Goal: Task Accomplishment & Management: Use online tool/utility

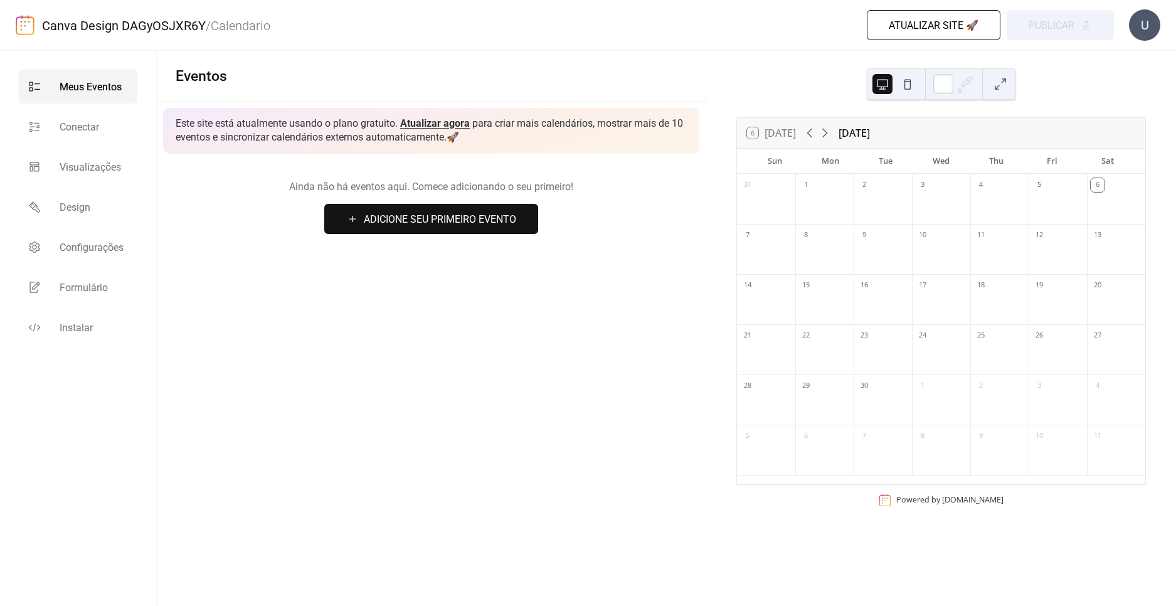
click at [359, 217] on button "Adicione Seu Primeiro Evento" at bounding box center [431, 219] width 214 height 30
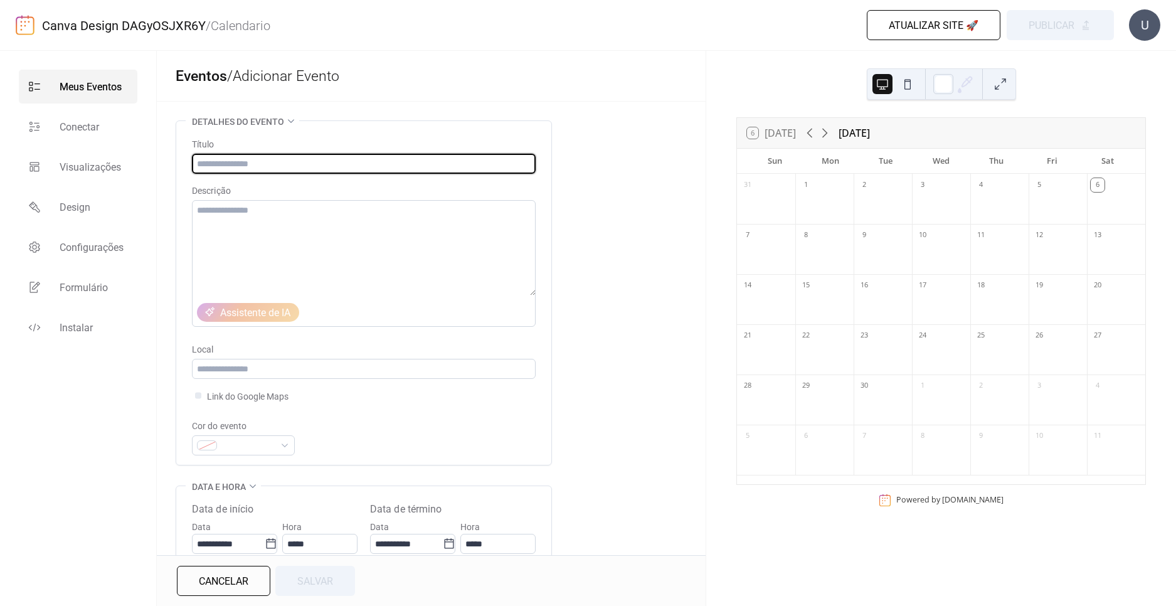
click at [255, 159] on input "text" at bounding box center [364, 164] width 344 height 20
type input "***"
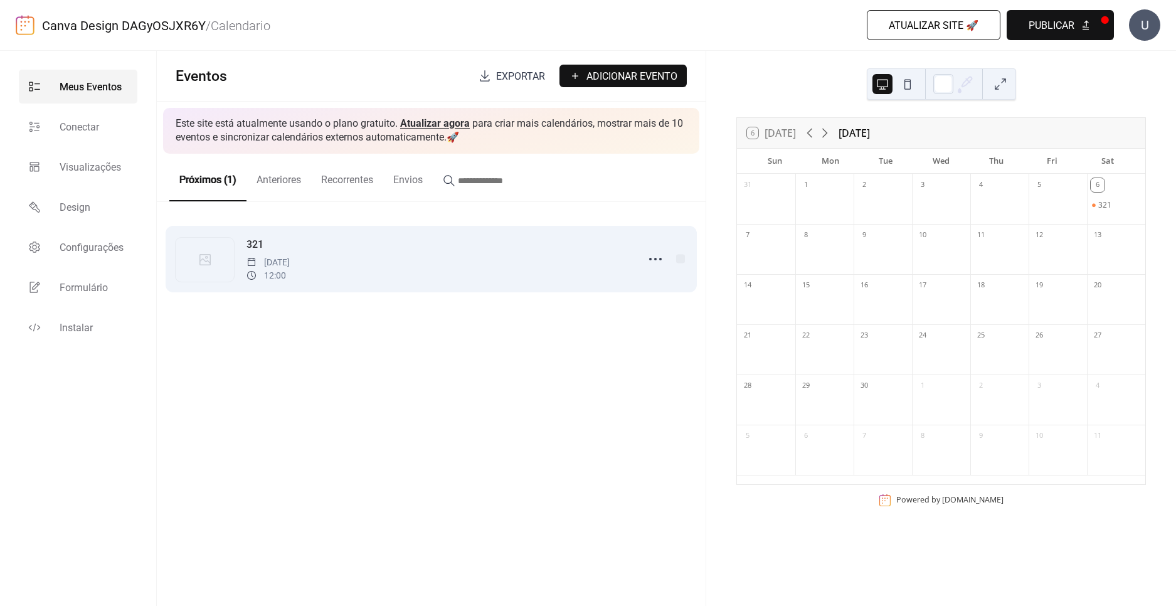
click at [316, 250] on div "321 [DATE] 12:00" at bounding box center [438, 258] width 384 height 45
click at [657, 256] on icon at bounding box center [655, 259] width 20 height 20
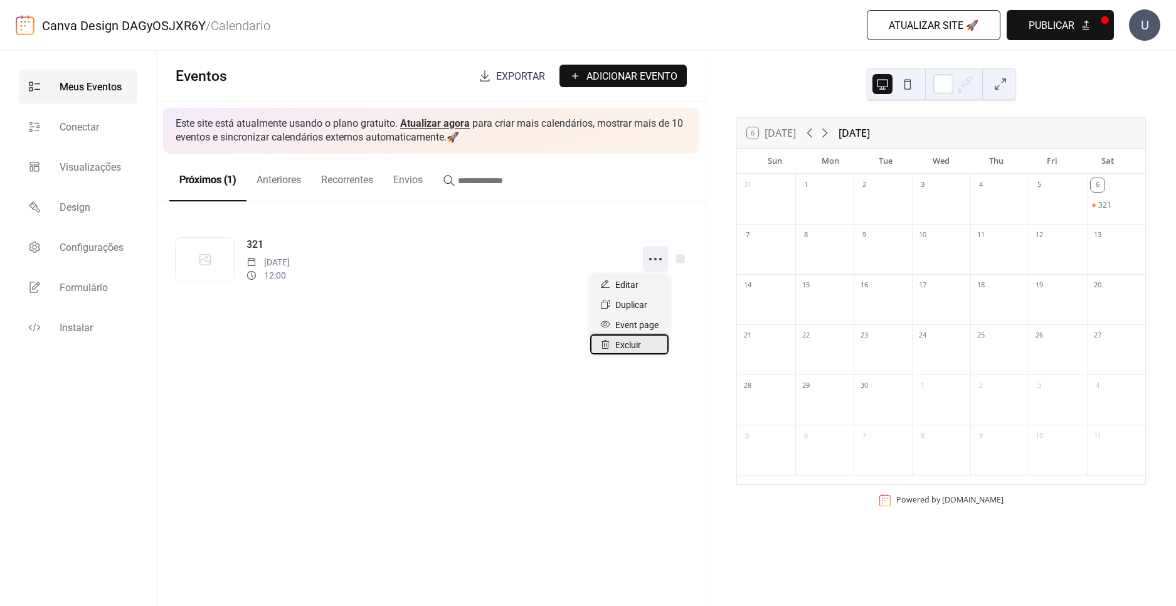
click at [629, 353] on div "Excluir" at bounding box center [629, 344] width 78 height 20
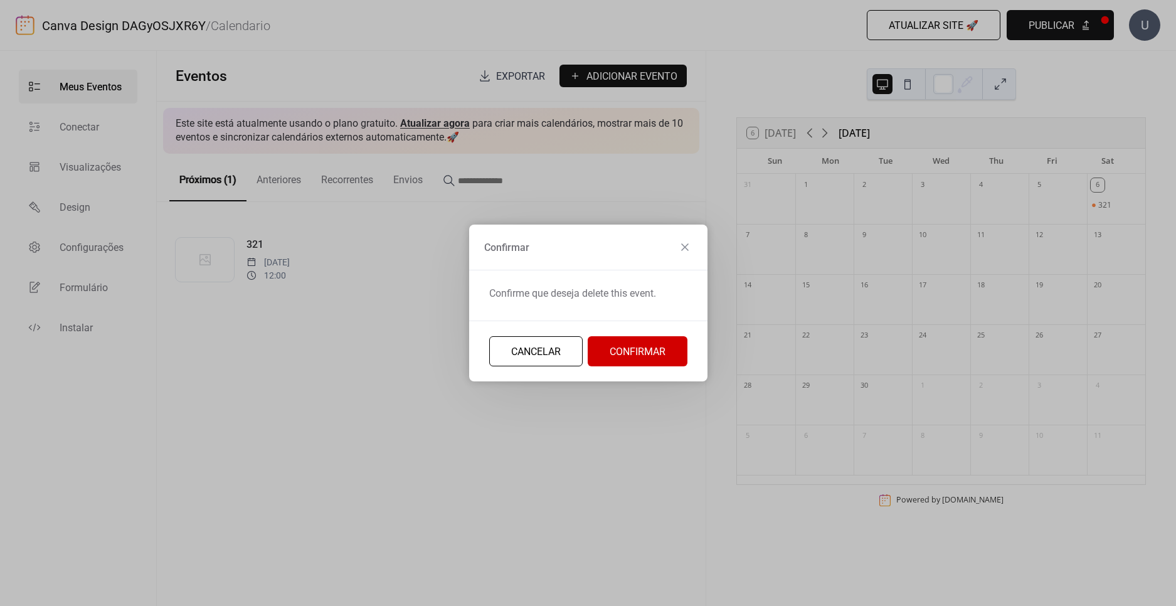
click at [620, 350] on span "Confirmar" at bounding box center [637, 351] width 56 height 15
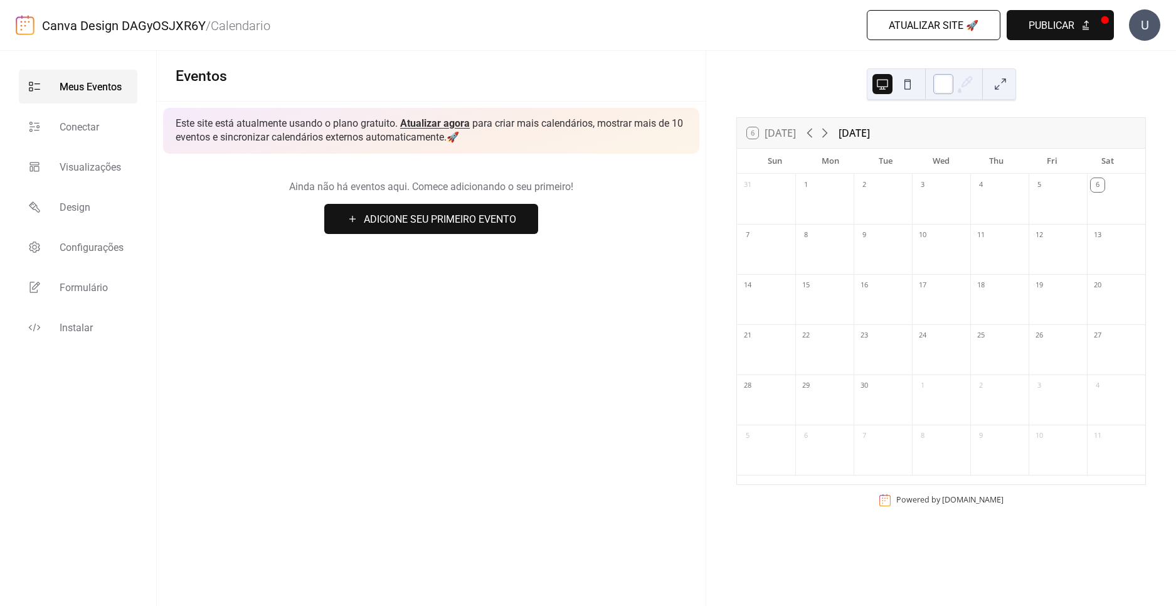
click at [937, 82] on div at bounding box center [943, 84] width 20 height 20
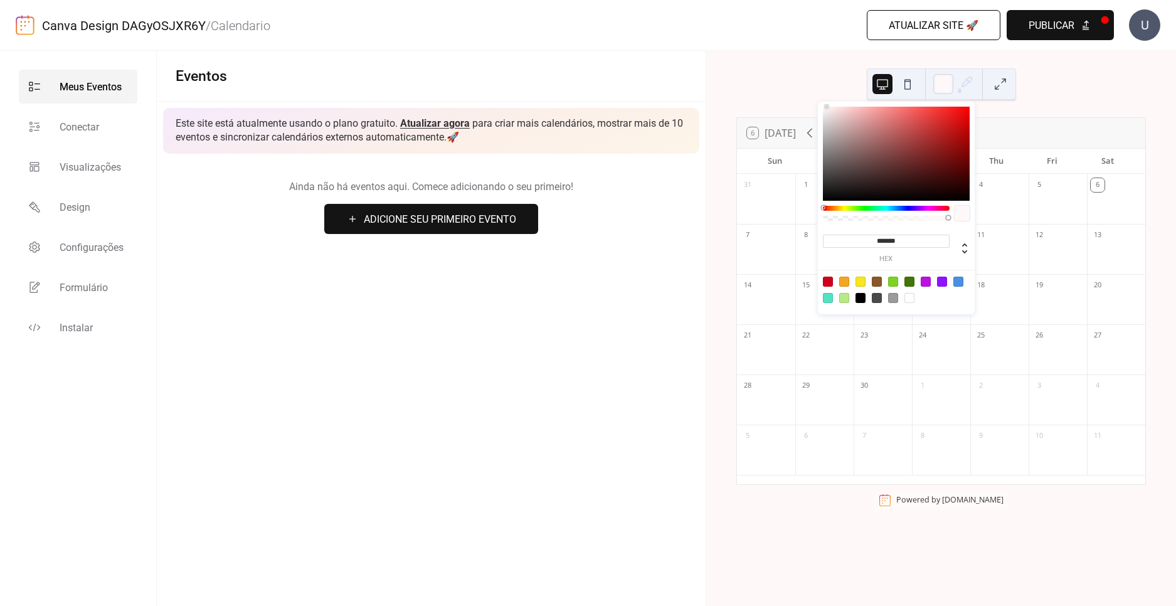
type input "*******"
drag, startPoint x: 849, startPoint y: 128, endPoint x: 772, endPoint y: 46, distance: 112.2
click at [772, 49] on body "Canva Design DAGyOSJXR6Y / Calendario Atualizar site 🚀 Visualizar Publicar U Me…" at bounding box center [588, 303] width 1176 height 606
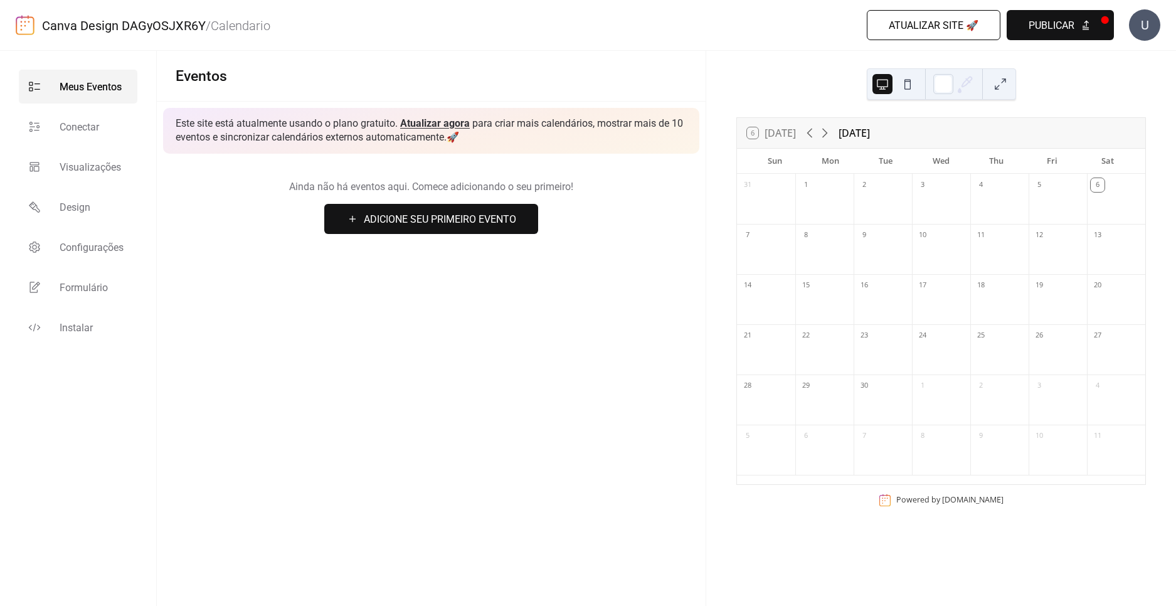
drag, startPoint x: 784, startPoint y: 55, endPoint x: 778, endPoint y: 55, distance: 6.3
click at [782, 55] on div "6 [DATE] [DATE] Sun Mon Tue Wed Thu Fri Sat 31 1 2 3 4 5 6 7 8 9 10 11 12 13 14…" at bounding box center [941, 328] width 470 height 555
click at [102, 122] on link "Conectar" at bounding box center [78, 127] width 118 height 34
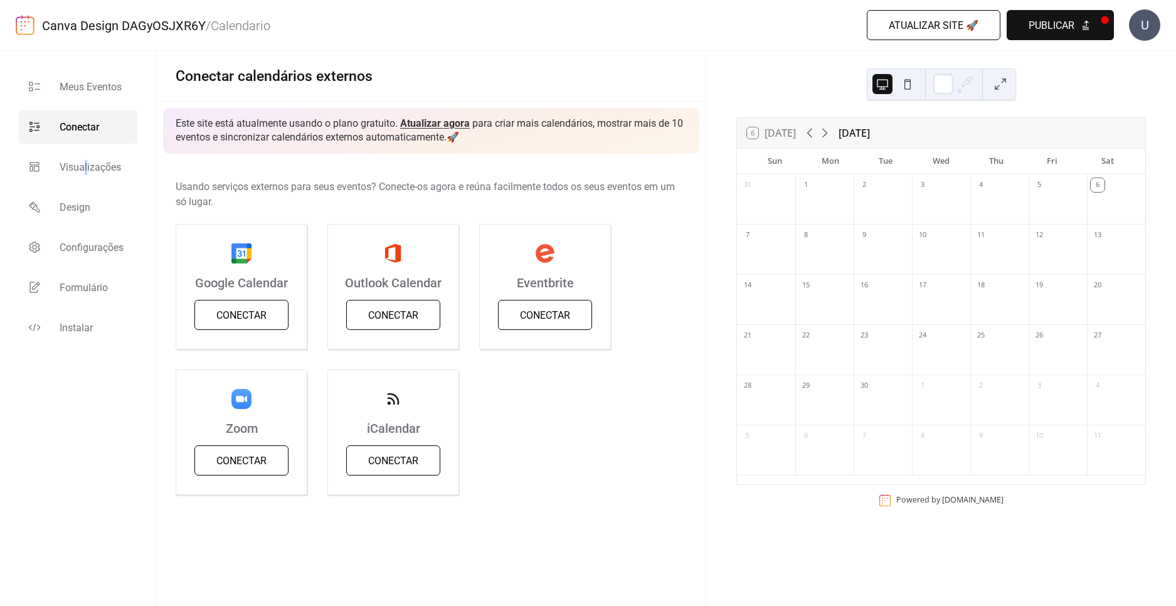
click at [85, 185] on ul "Meus Eventos Conectar Visualizações Design Configurações Formulário Instalar" at bounding box center [78, 207] width 118 height 275
click at [76, 179] on link "Visualizações" at bounding box center [78, 167] width 118 height 34
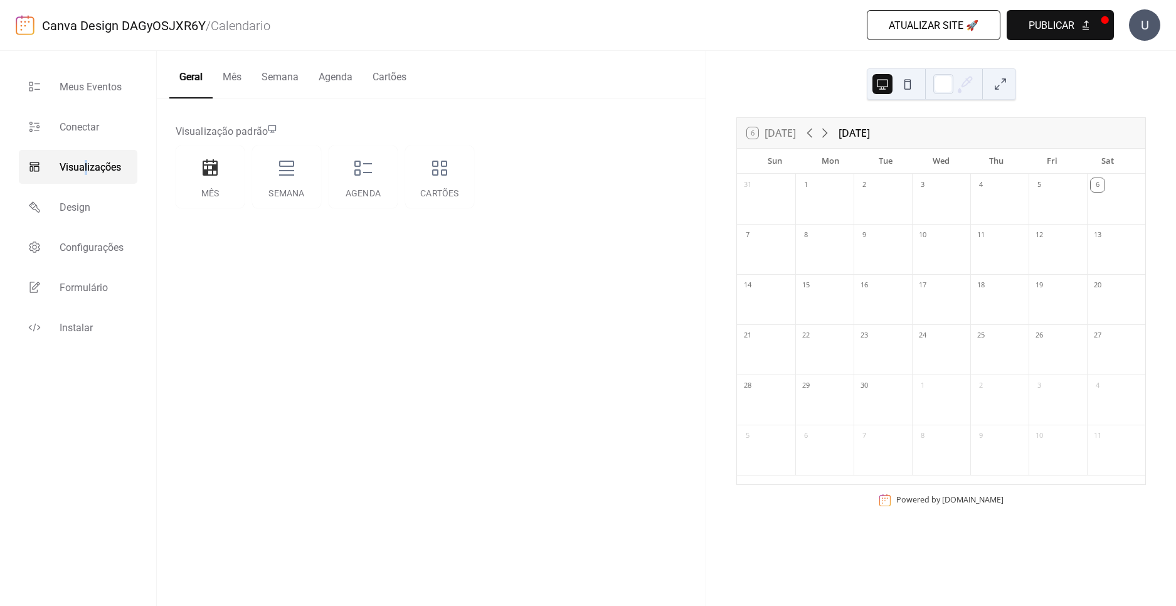
click at [236, 78] on button "Mês" at bounding box center [232, 74] width 39 height 46
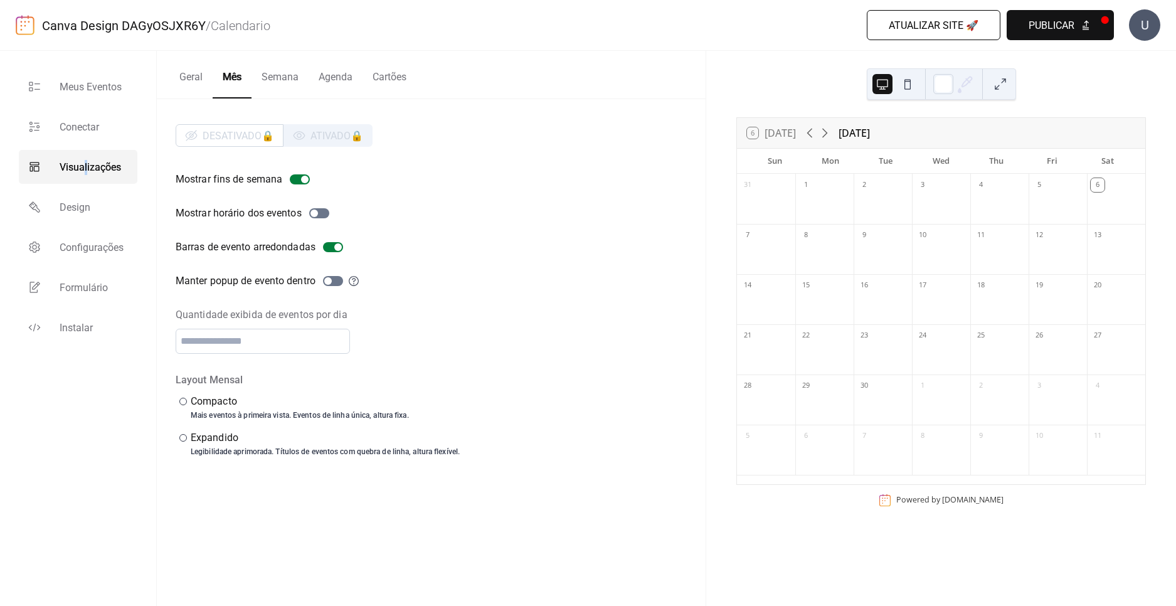
click at [287, 80] on button "Semana" at bounding box center [279, 74] width 57 height 46
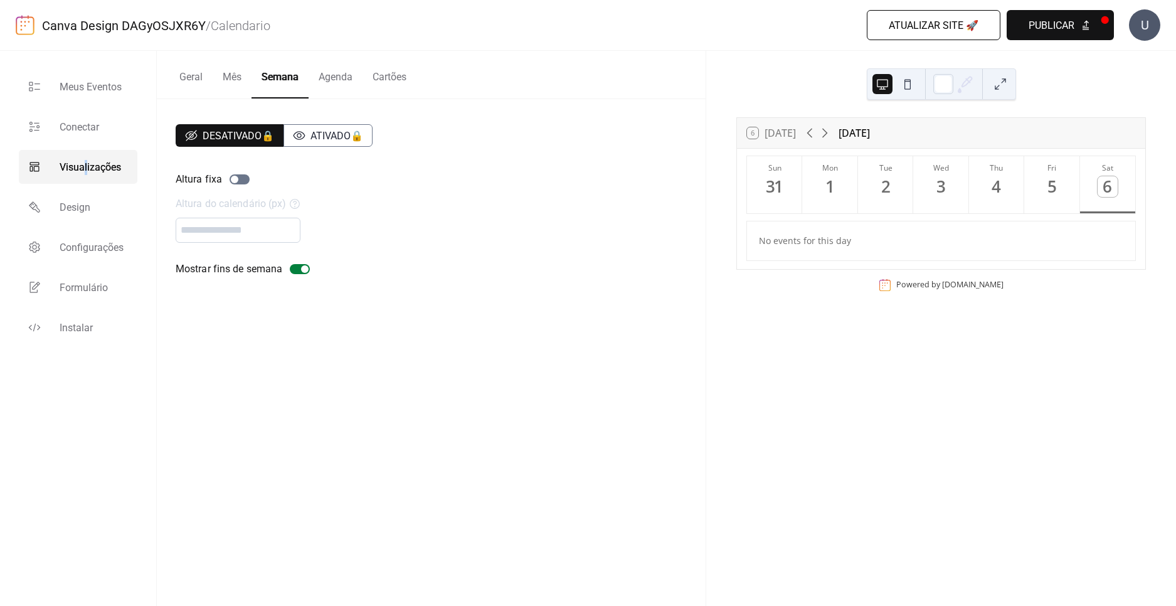
click at [231, 73] on button "Mês" at bounding box center [232, 74] width 39 height 46
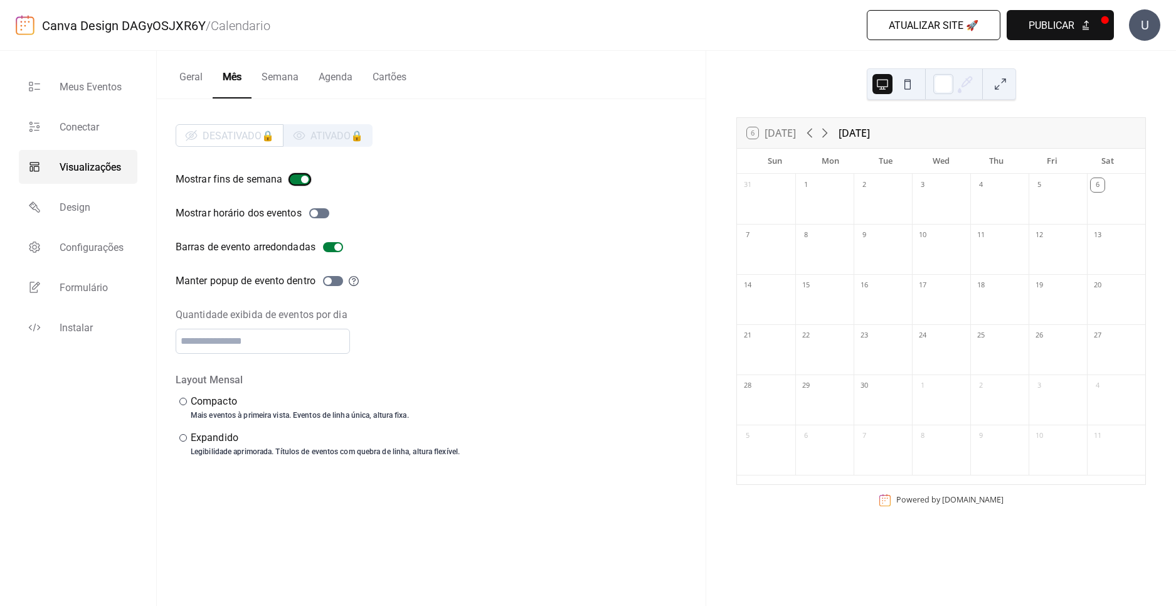
click at [303, 177] on div at bounding box center [305, 180] width 8 height 8
click at [295, 184] on div at bounding box center [300, 179] width 20 height 10
click at [310, 217] on label "Mostrar horário dos eventos" at bounding box center [255, 213] width 159 height 15
click at [313, 216] on div at bounding box center [319, 213] width 20 height 10
click at [324, 213] on div at bounding box center [319, 213] width 20 height 10
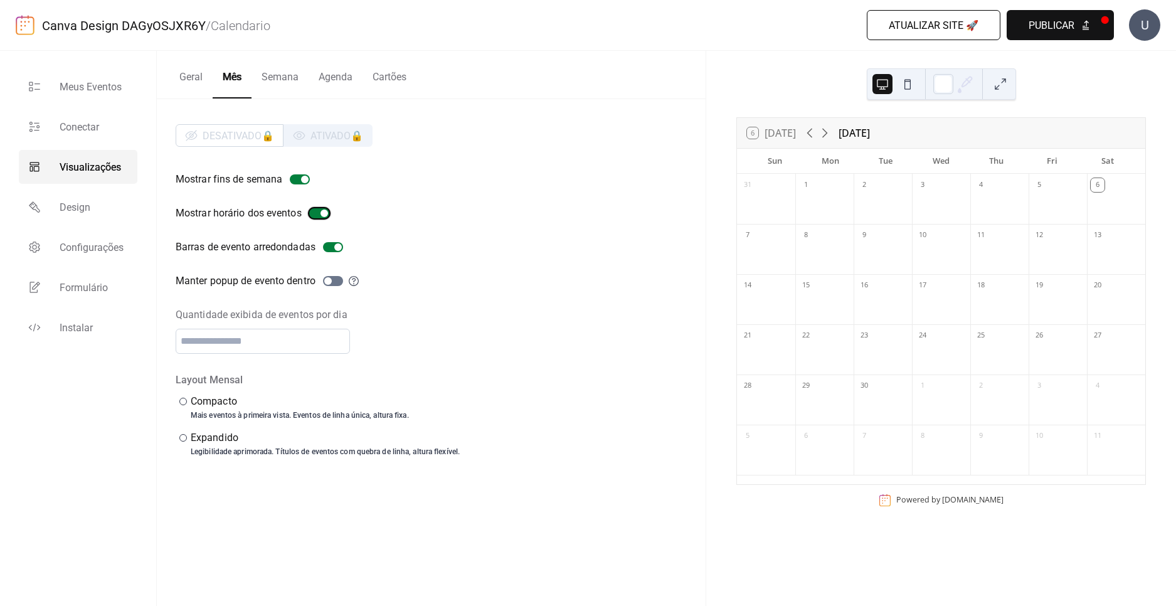
click at [324, 213] on div at bounding box center [324, 213] width 8 height 8
click at [324, 213] on div at bounding box center [319, 213] width 20 height 10
click at [324, 213] on div at bounding box center [324, 213] width 8 height 8
click at [338, 241] on label "Barras de evento arredondadas" at bounding box center [262, 247] width 172 height 15
click at [337, 243] on div at bounding box center [333, 247] width 20 height 10
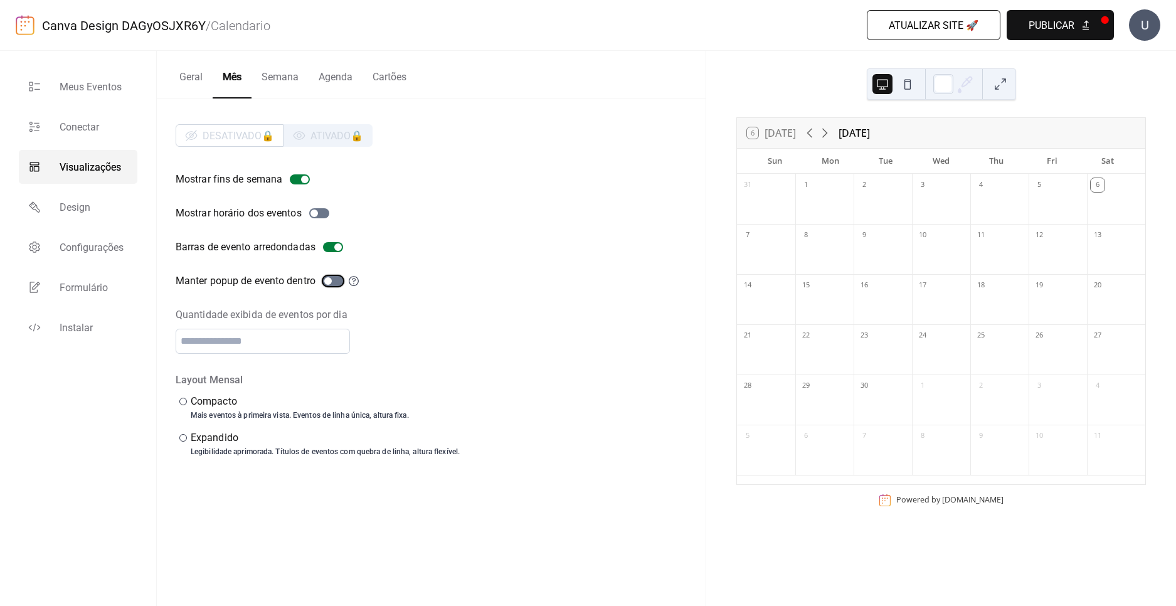
click at [334, 283] on div at bounding box center [333, 281] width 20 height 10
drag, startPoint x: 335, startPoint y: 283, endPoint x: 343, endPoint y: 248, distance: 36.0
click at [335, 283] on div at bounding box center [333, 281] width 20 height 10
click at [325, 133] on div "Desativado 🔒 Ativado 🔒" at bounding box center [274, 135] width 197 height 23
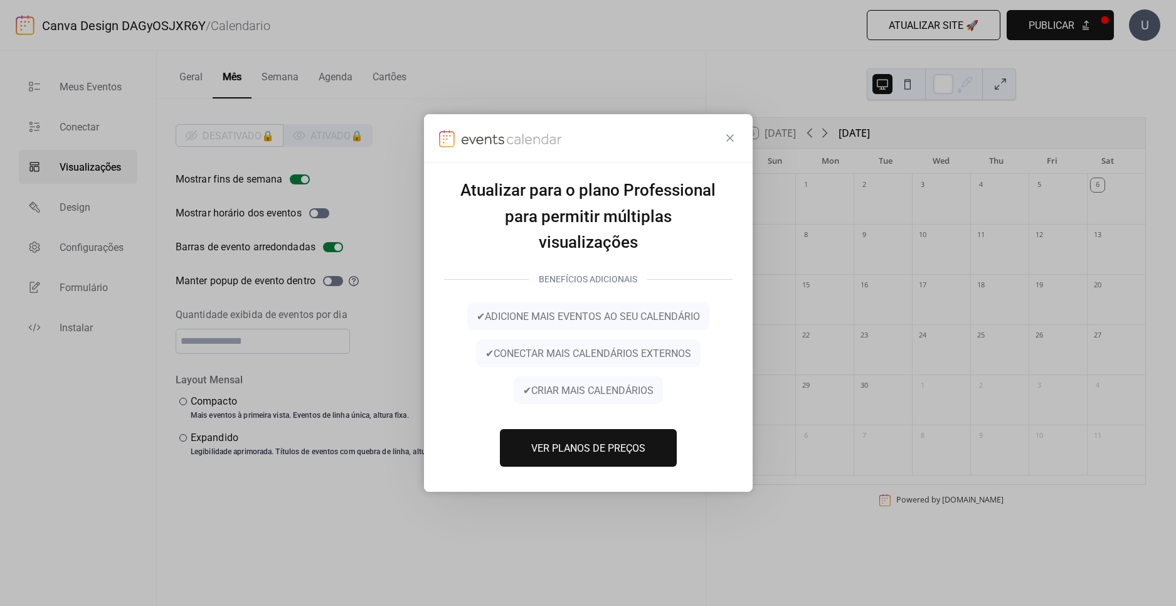
click at [720, 134] on div at bounding box center [588, 138] width 329 height 48
click at [722, 134] on icon at bounding box center [729, 137] width 15 height 15
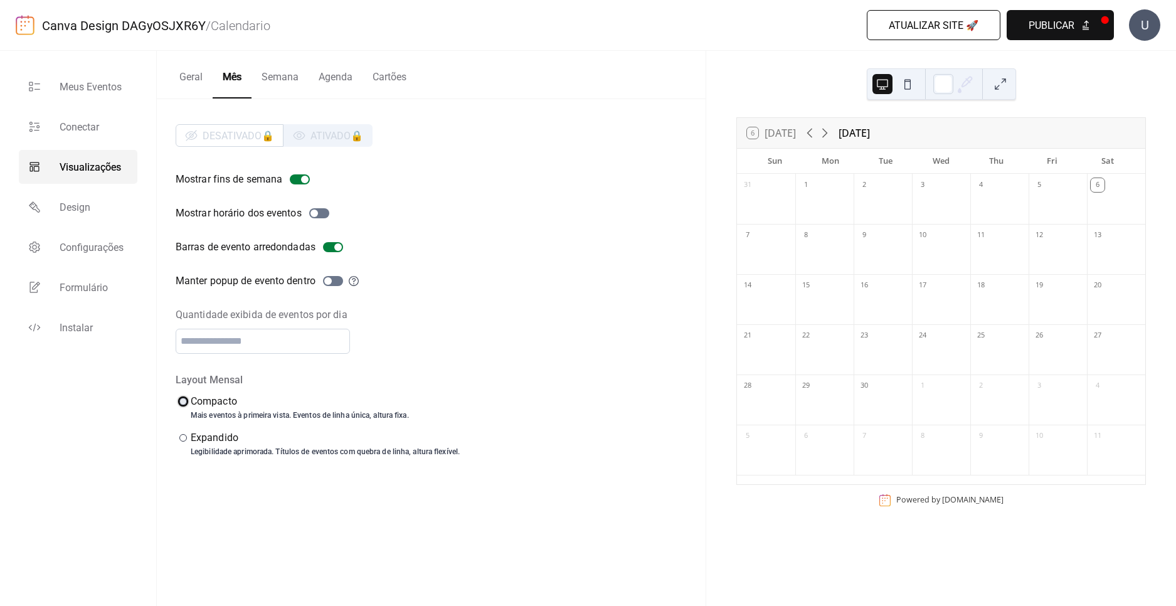
click at [204, 406] on div "Compacto" at bounding box center [299, 401] width 216 height 15
click at [201, 436] on div "Expandido" at bounding box center [324, 437] width 266 height 15
click at [199, 401] on div "Compacto" at bounding box center [299, 401] width 216 height 15
click at [215, 433] on div "Expandido" at bounding box center [324, 437] width 266 height 15
click at [901, 90] on button at bounding box center [907, 84] width 20 height 20
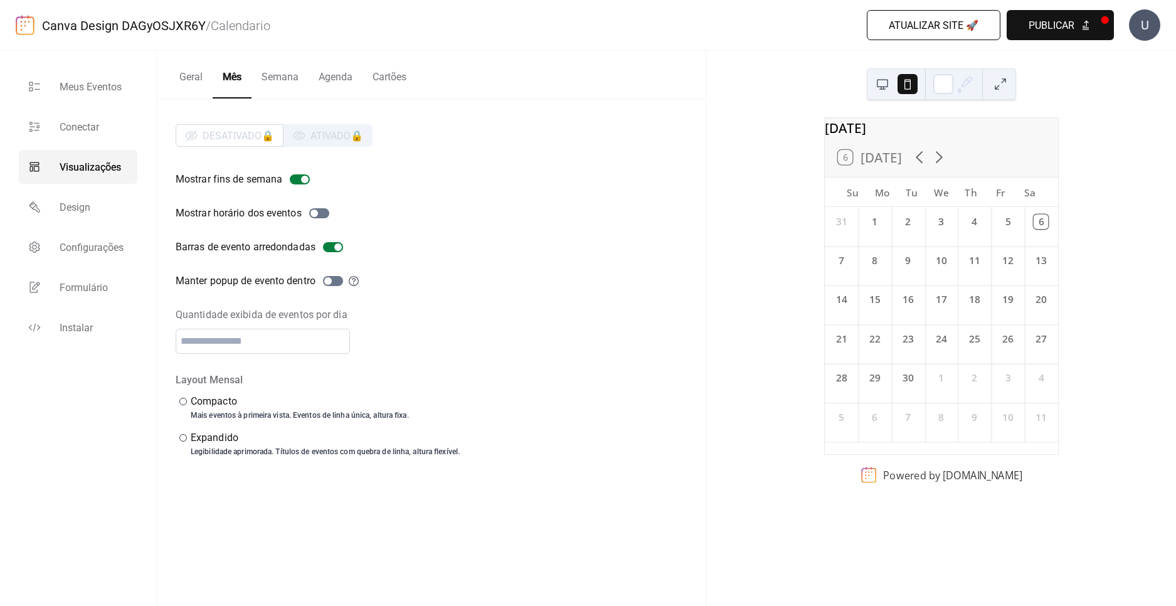
click at [885, 90] on button at bounding box center [882, 84] width 20 height 20
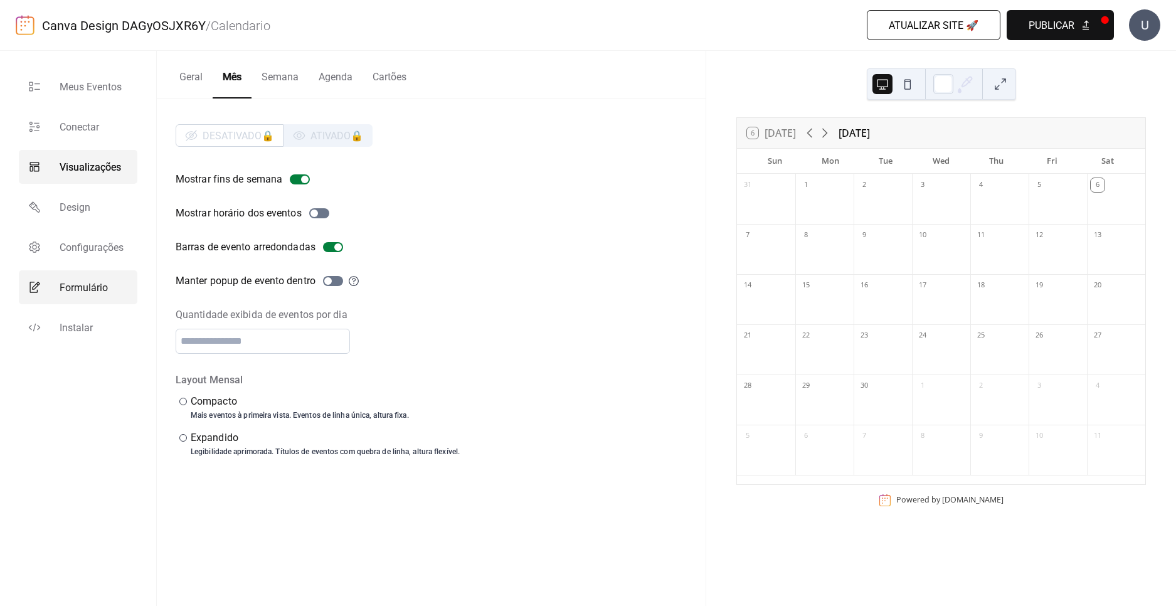
click at [73, 274] on link "Formulário" at bounding box center [78, 287] width 118 height 34
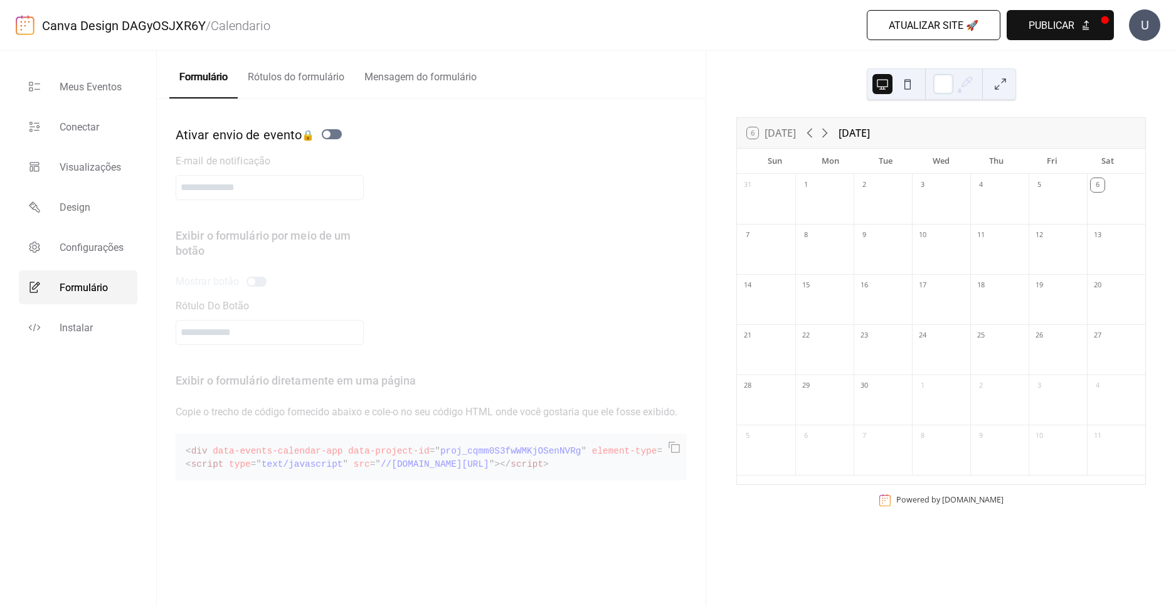
click at [80, 229] on ul "Meus Eventos Conectar Visualizações Design Configurações Formulário Instalar" at bounding box center [78, 207] width 118 height 275
click at [79, 205] on span "Design" at bounding box center [75, 207] width 31 height 15
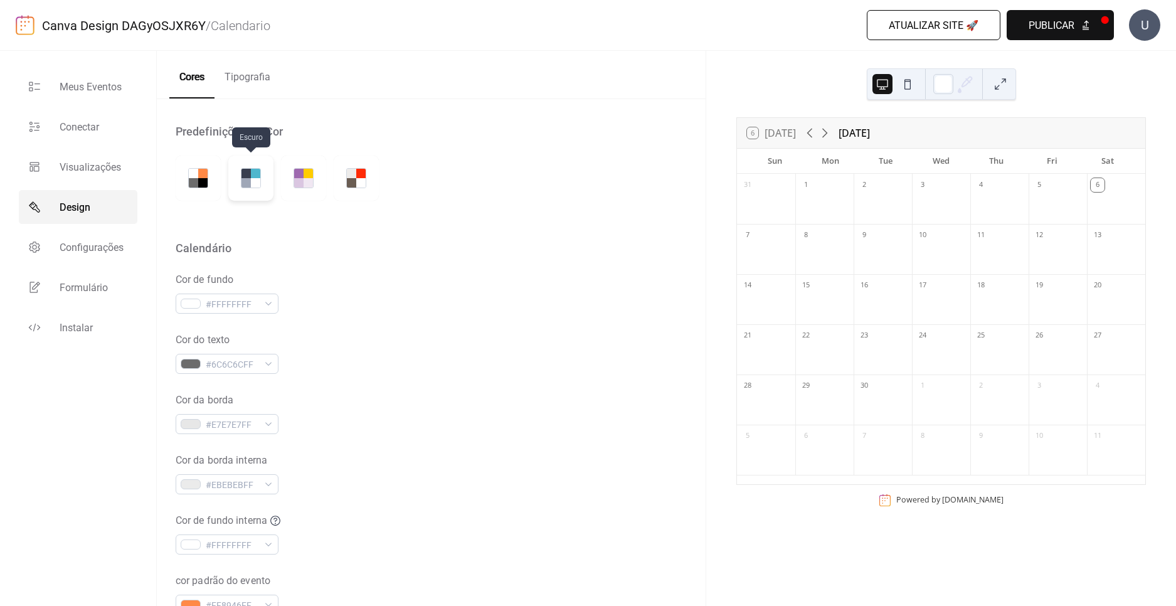
click at [248, 176] on div at bounding box center [245, 173] width 9 height 9
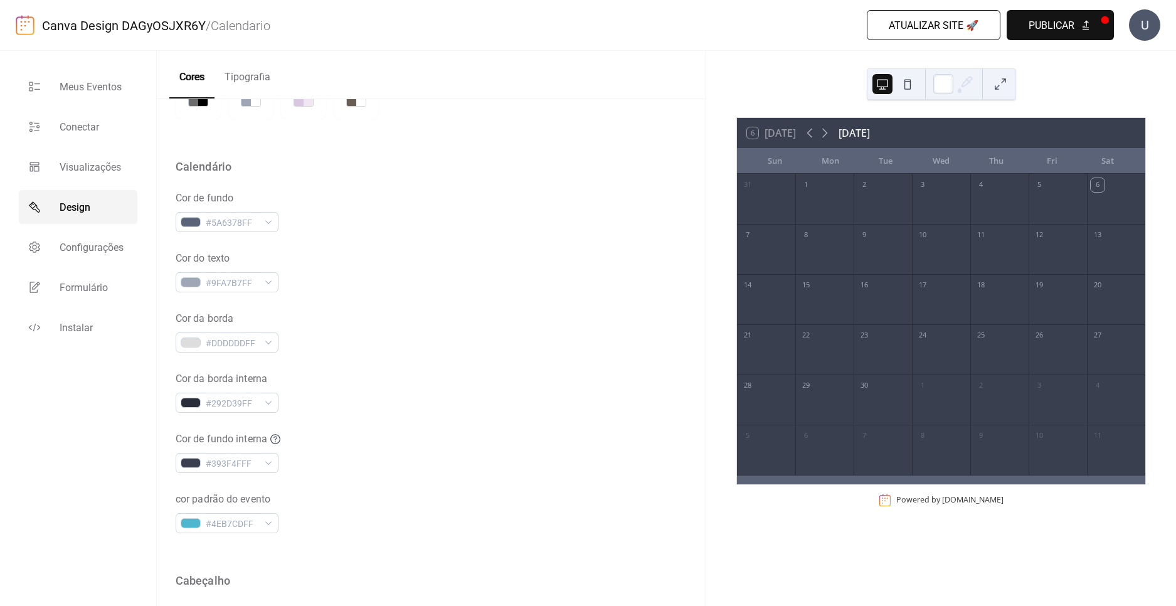
scroll to position [376, 0]
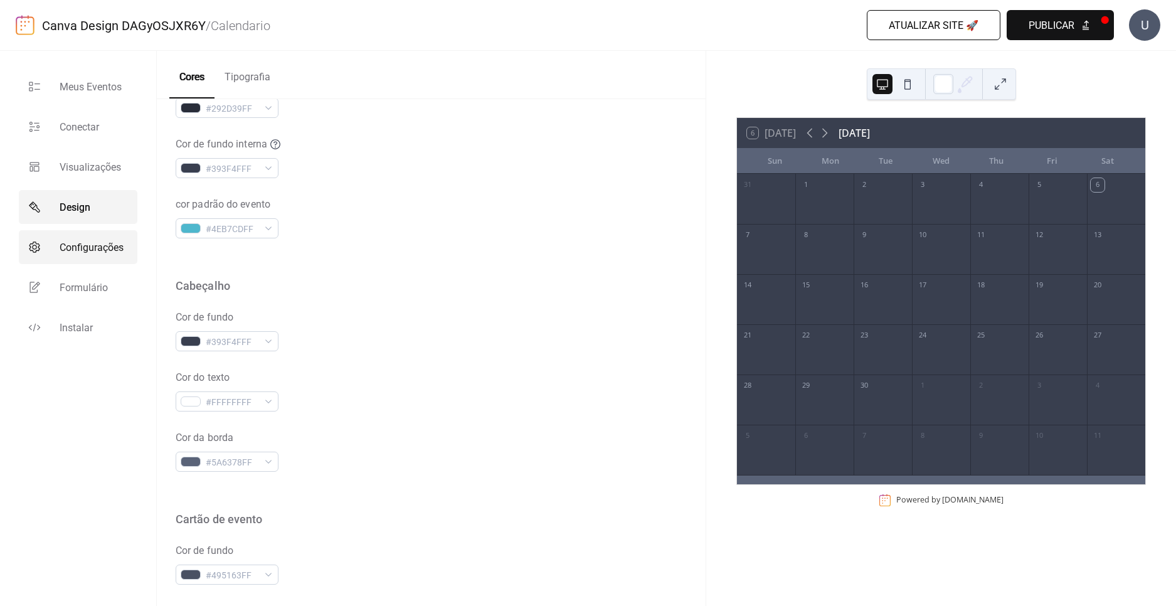
click at [21, 246] on link "Configurações" at bounding box center [78, 247] width 118 height 34
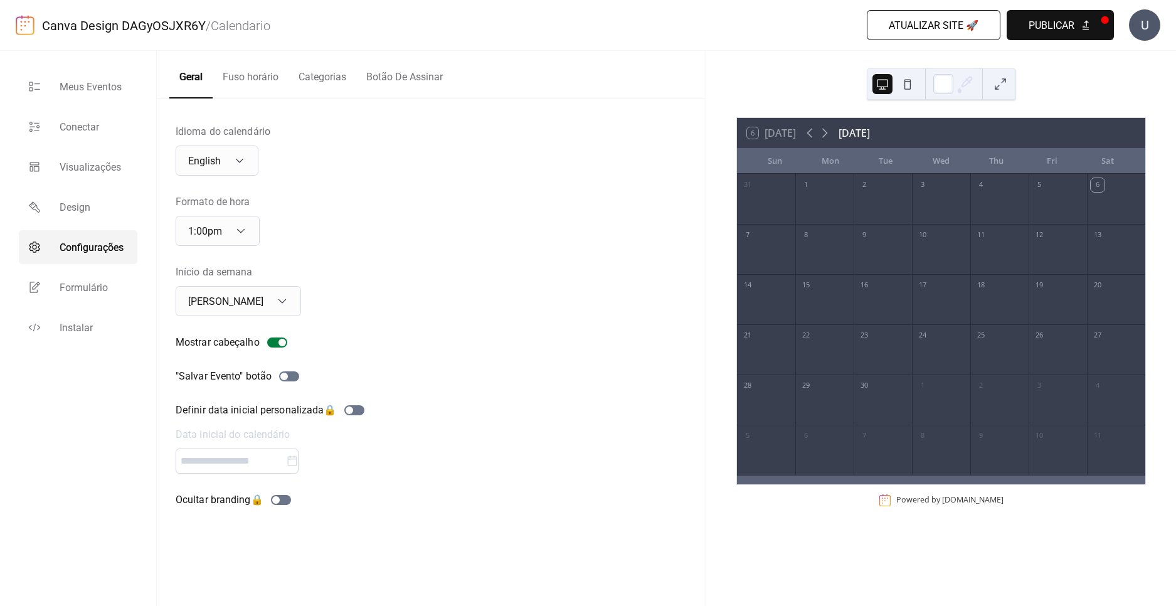
click at [287, 71] on button "Fuso horário" at bounding box center [251, 74] width 76 height 46
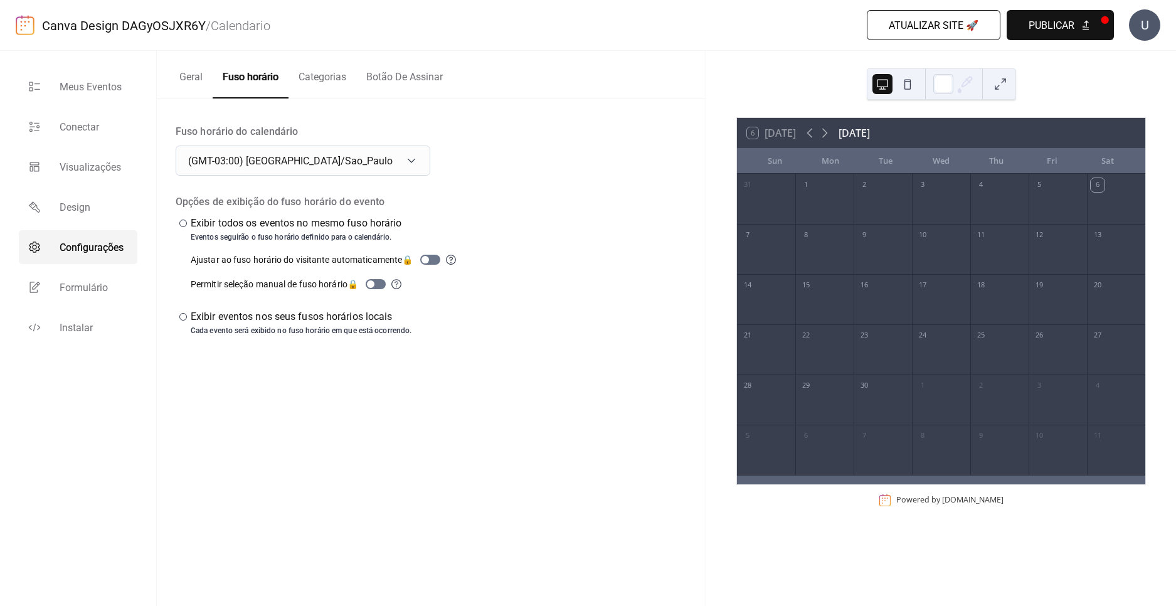
click at [312, 77] on button "Categorias" at bounding box center [322, 74] width 68 height 46
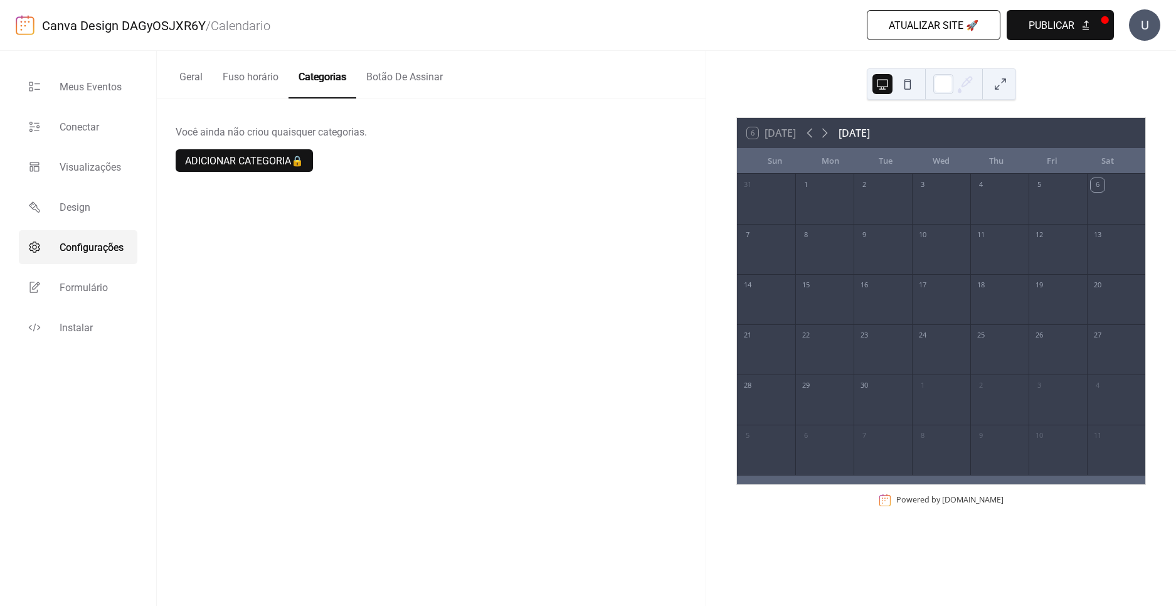
click at [415, 71] on button "Botão De Assinar" at bounding box center [404, 74] width 97 height 46
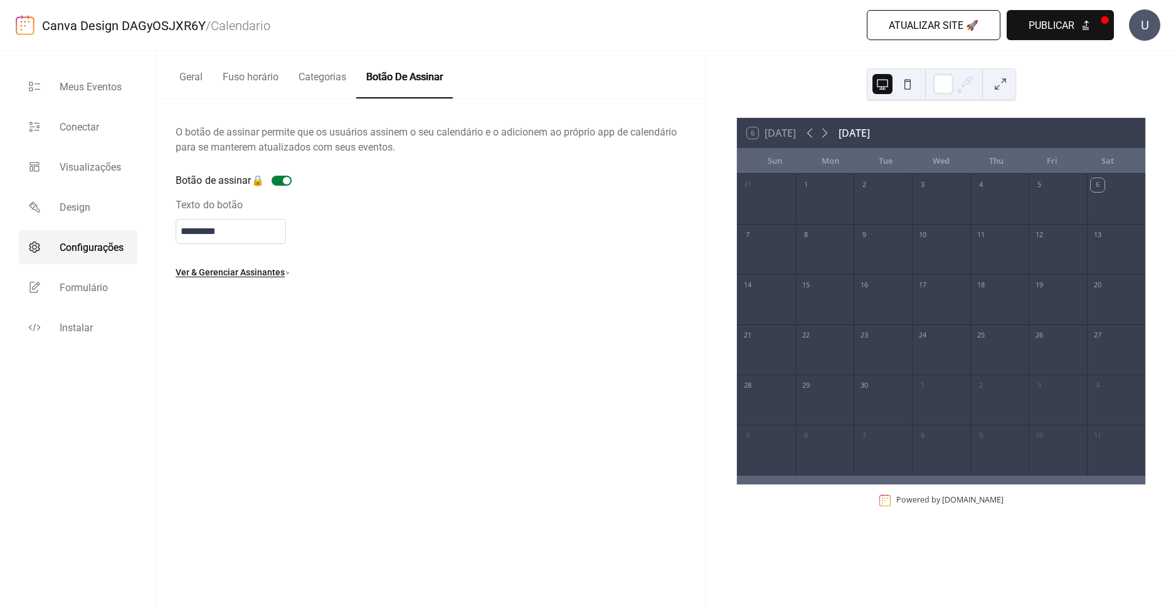
click at [335, 82] on button "Categorias" at bounding box center [322, 74] width 68 height 46
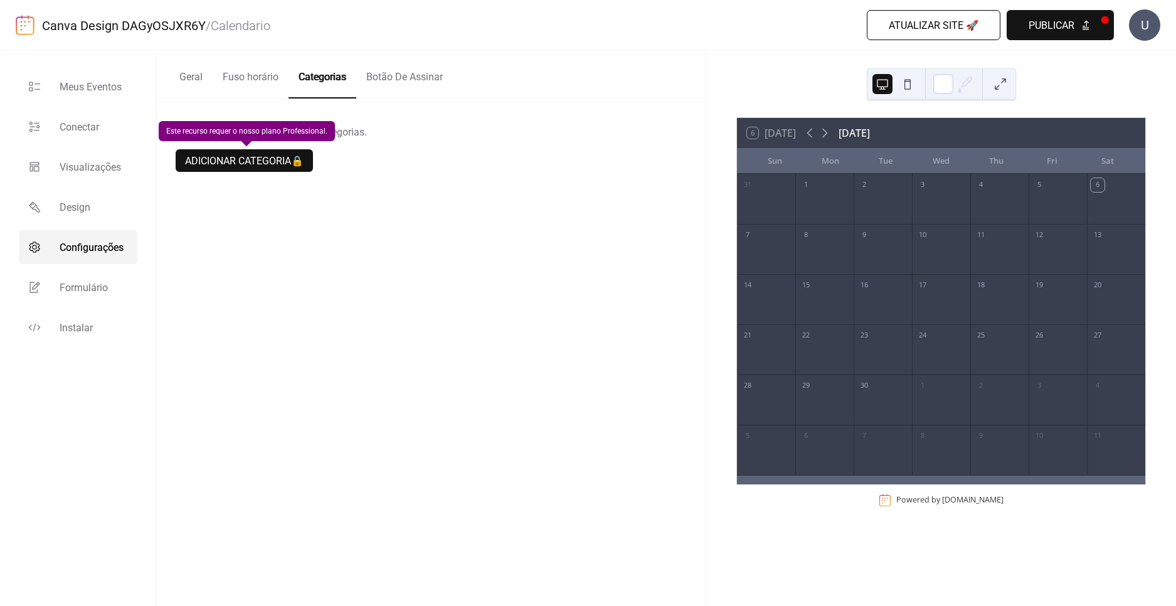
click at [276, 162] on div "Adicionar categoria 🔒" at bounding box center [244, 160] width 137 height 23
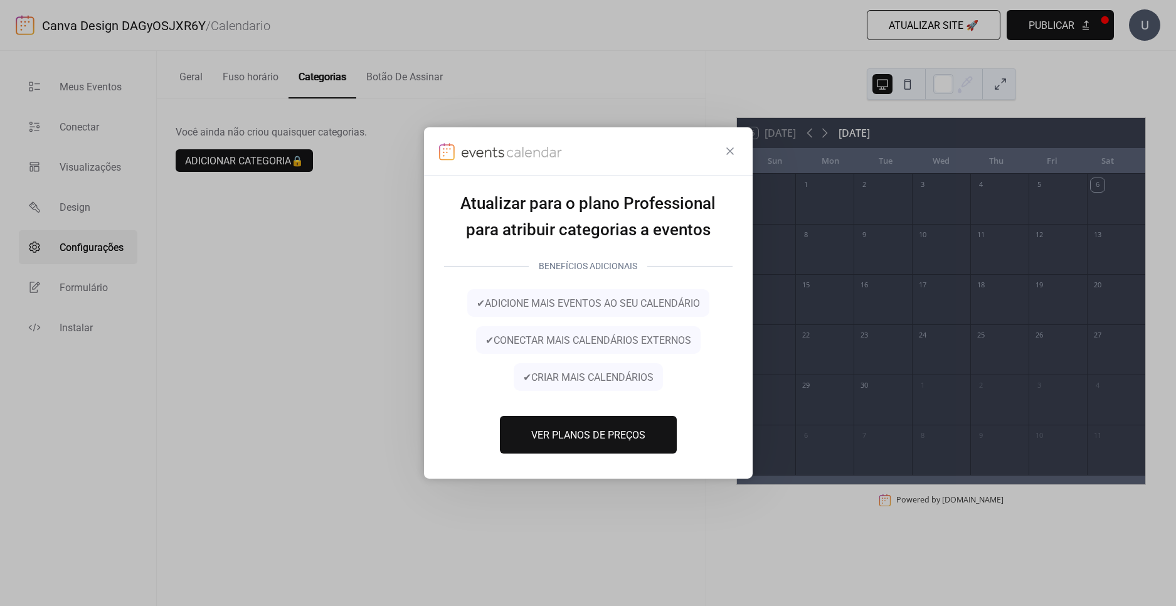
click at [548, 441] on span "Ver Planos de Preços" at bounding box center [588, 435] width 114 height 15
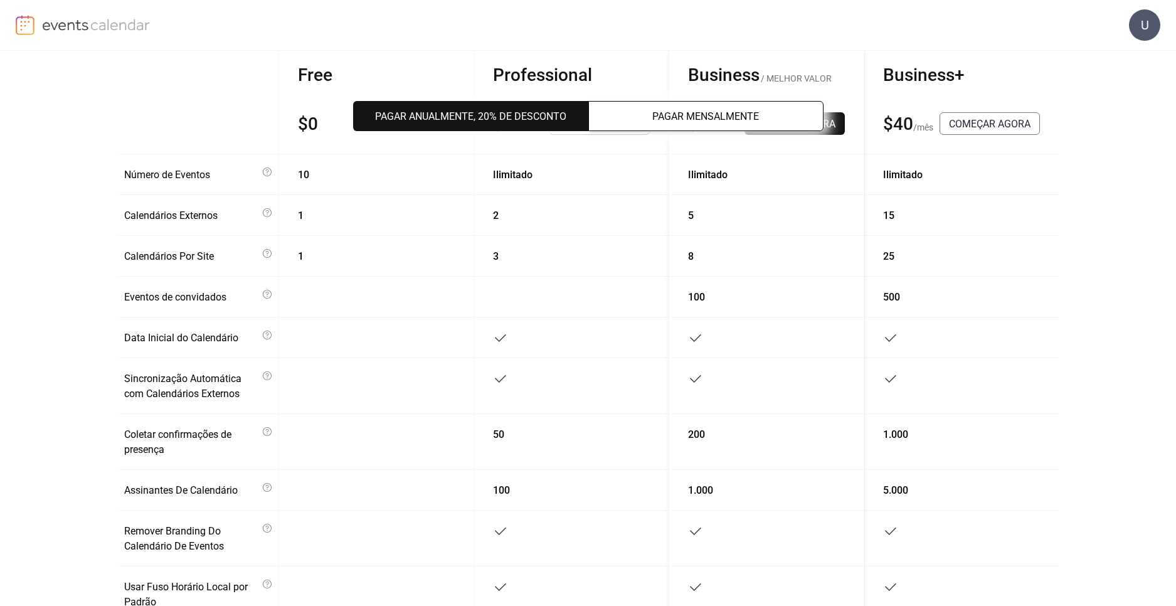
scroll to position [125, 0]
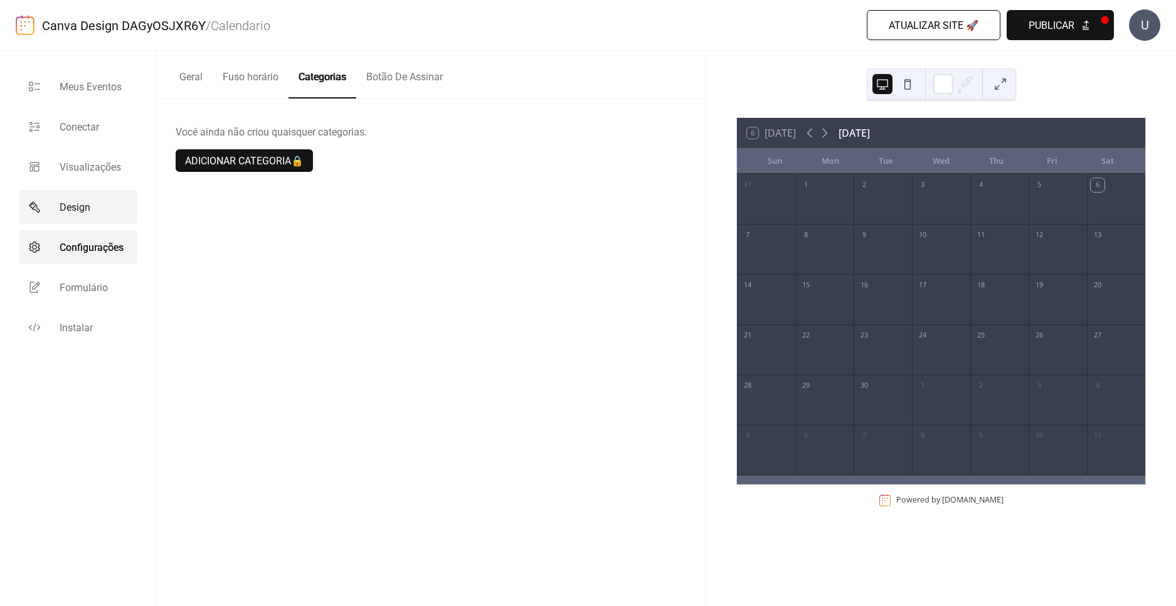
click at [38, 206] on icon at bounding box center [34, 207] width 13 height 13
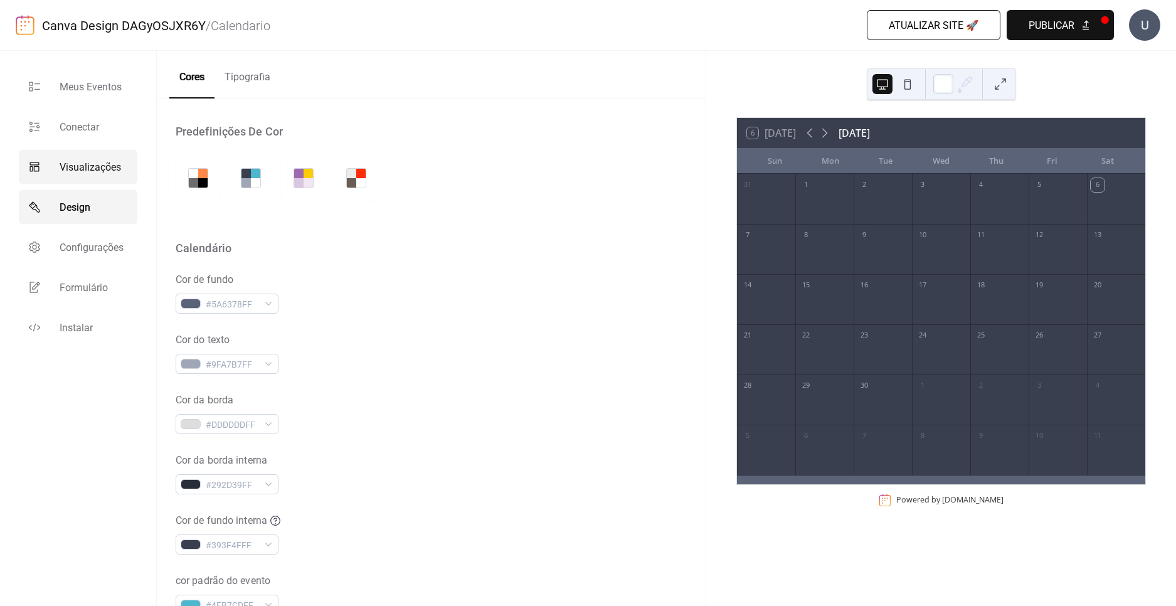
click at [76, 171] on span "Visualizações" at bounding box center [90, 167] width 61 height 15
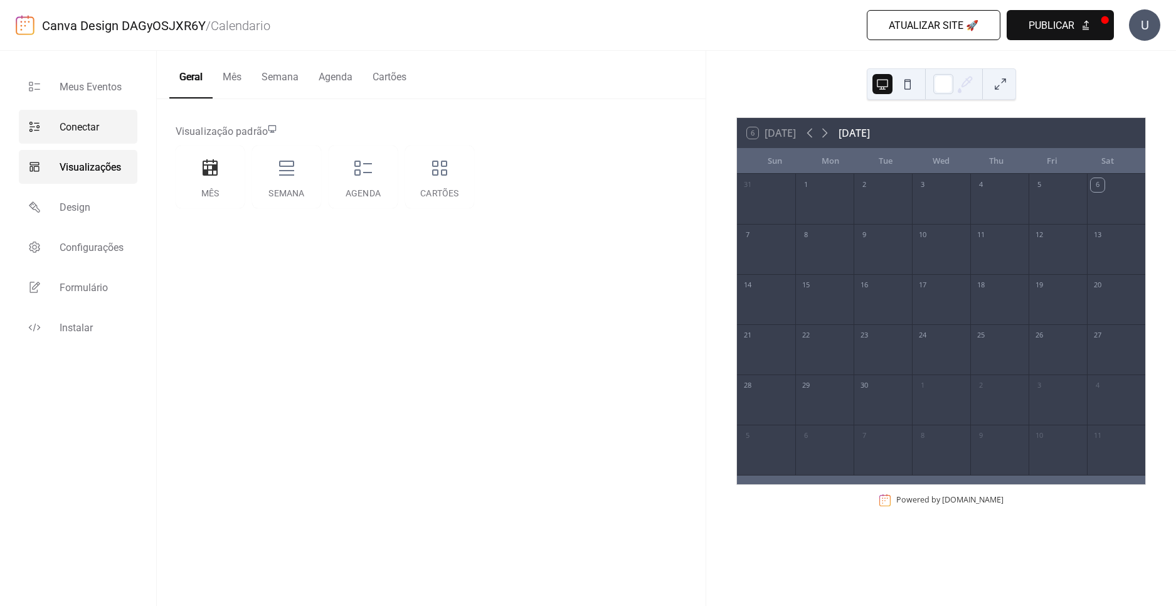
click at [100, 118] on link "Conectar" at bounding box center [78, 127] width 118 height 34
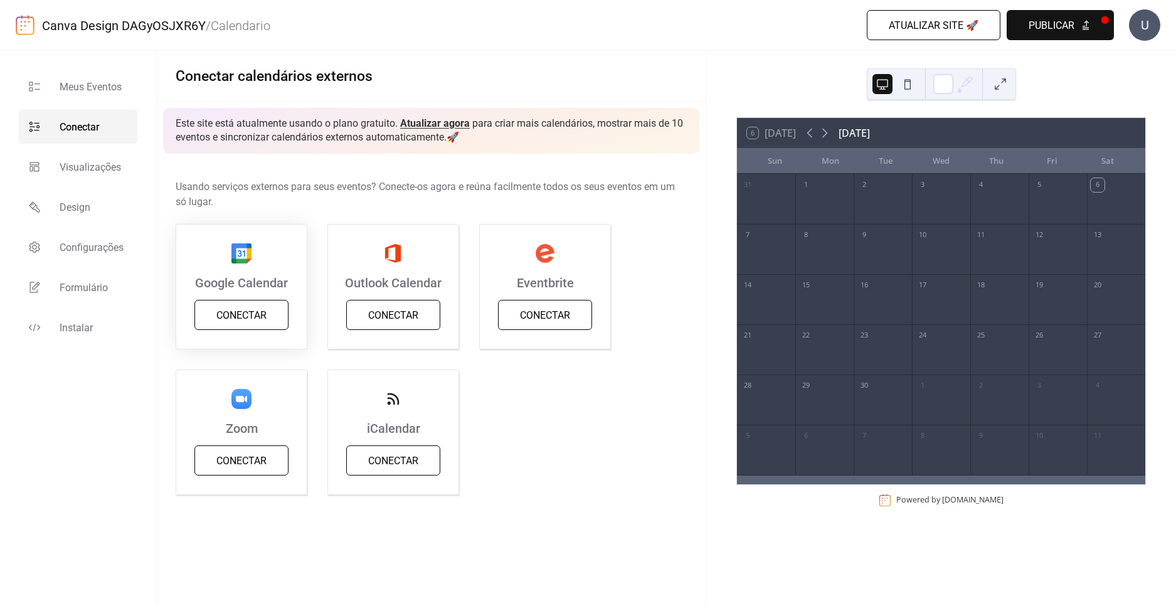
click at [255, 317] on span "Conectar" at bounding box center [241, 315] width 50 height 15
click at [85, 93] on span "Meus Eventos" at bounding box center [91, 87] width 62 height 15
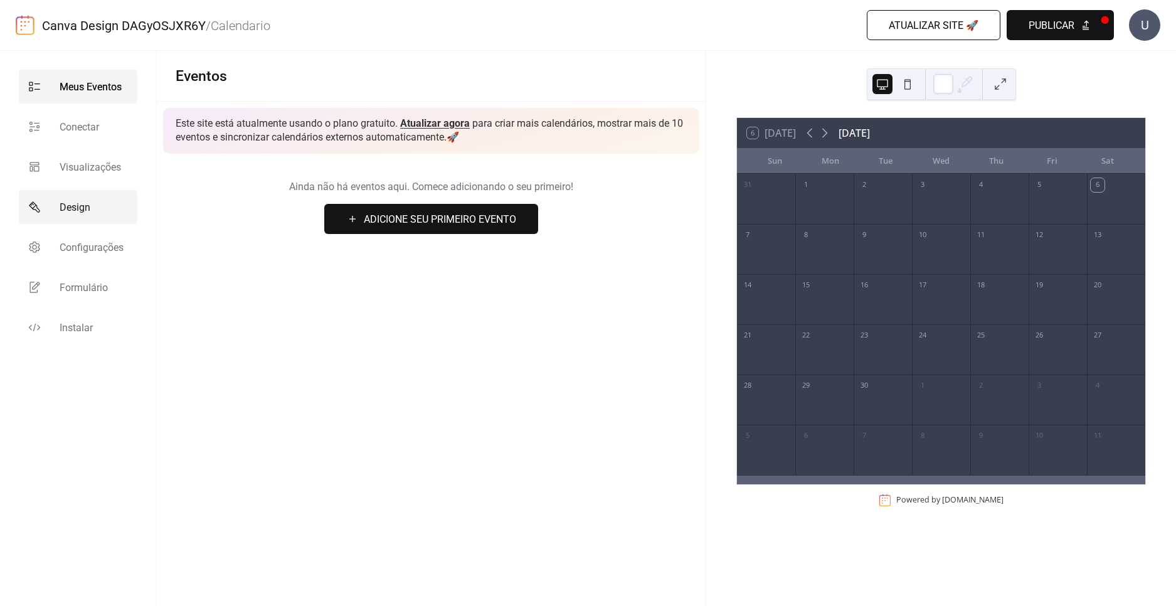
click at [63, 199] on link "Design" at bounding box center [78, 207] width 118 height 34
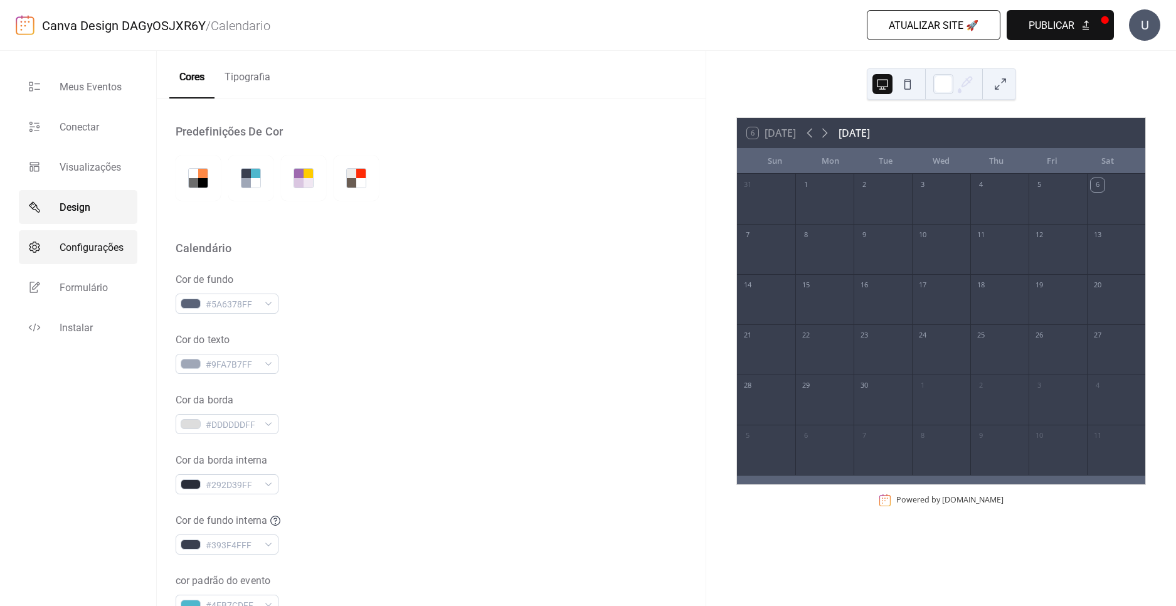
click at [71, 256] on link "Configurações" at bounding box center [78, 247] width 118 height 34
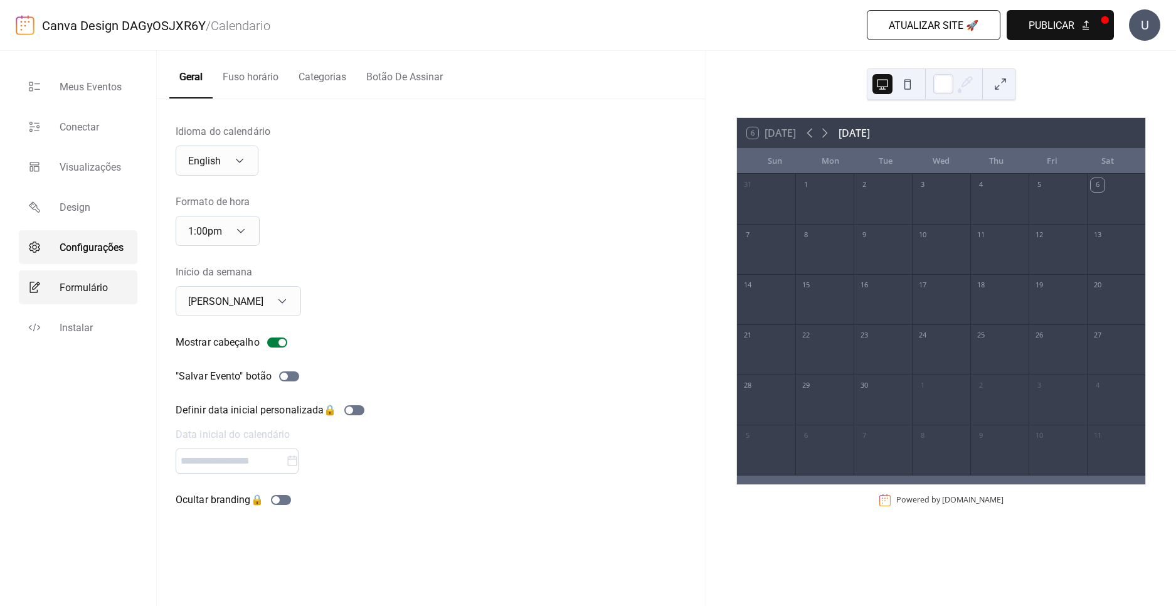
click at [66, 283] on span "Formulário" at bounding box center [84, 287] width 48 height 15
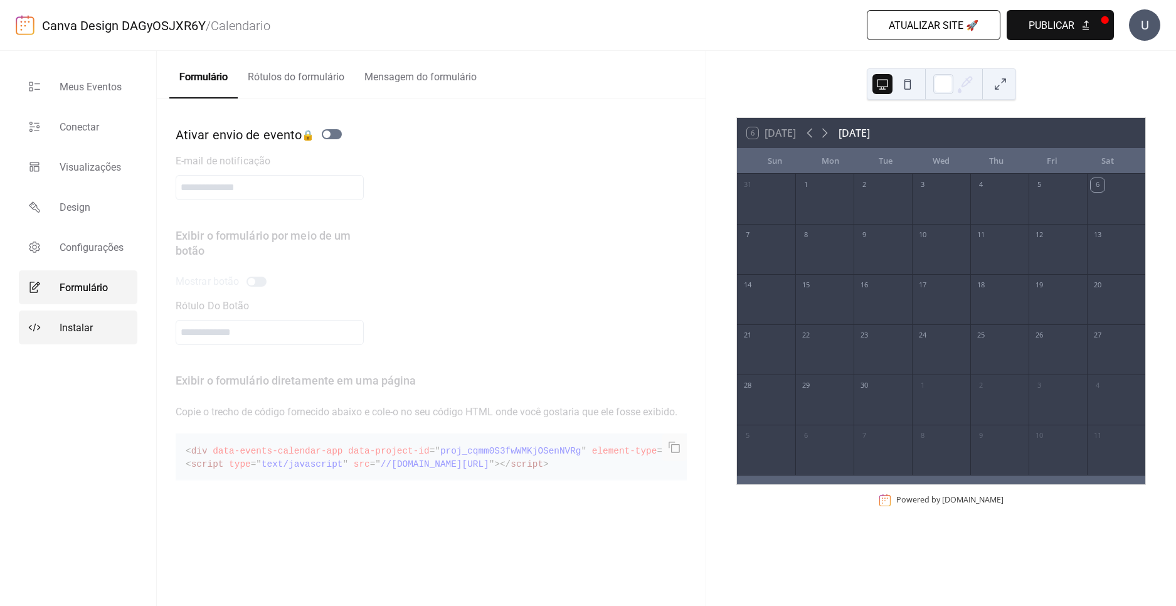
click at [87, 334] on span "Instalar" at bounding box center [76, 327] width 33 height 15
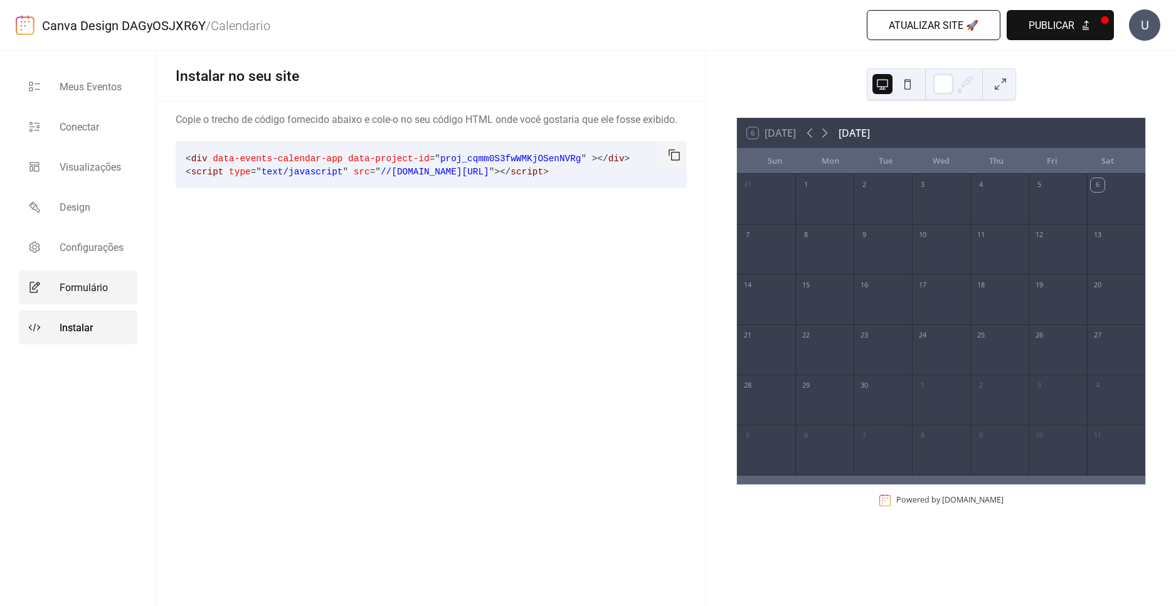
click at [87, 299] on link "Formulário" at bounding box center [78, 287] width 118 height 34
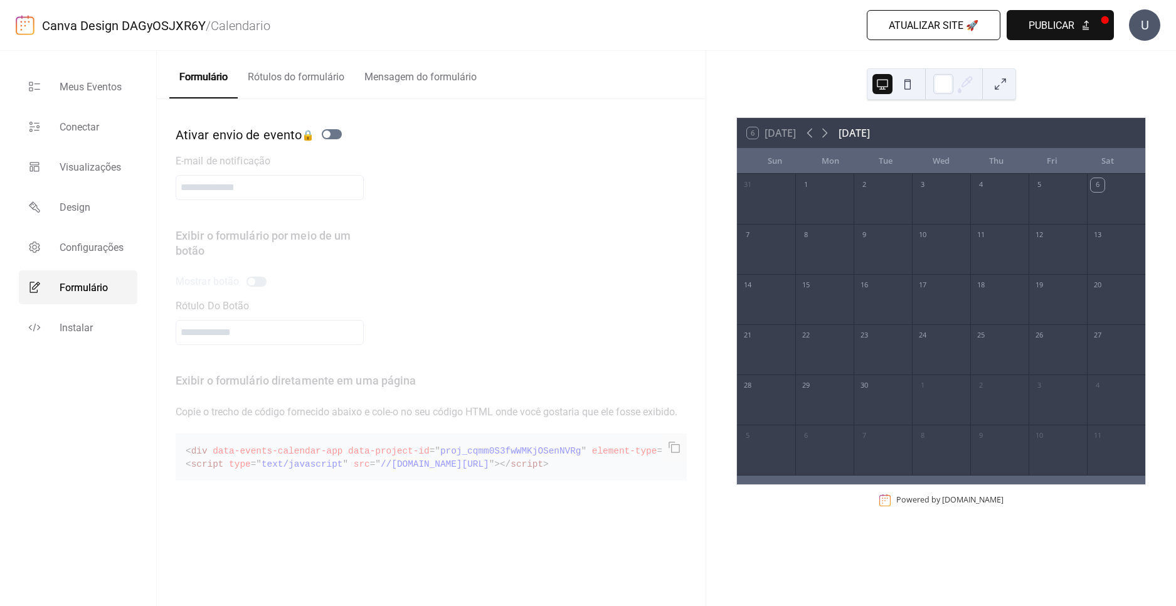
click at [275, 76] on button "Rótulos do formulário" at bounding box center [296, 74] width 117 height 46
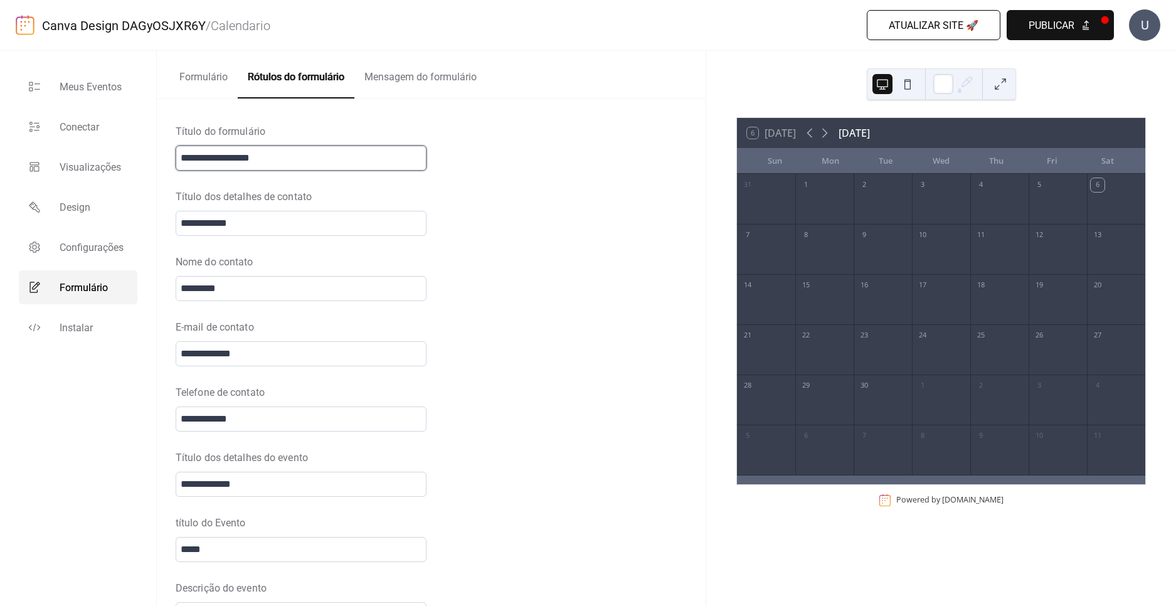
click at [306, 155] on input "**********" at bounding box center [301, 157] width 251 height 25
click at [414, 71] on button "Mensagem do formulário" at bounding box center [420, 74] width 132 height 46
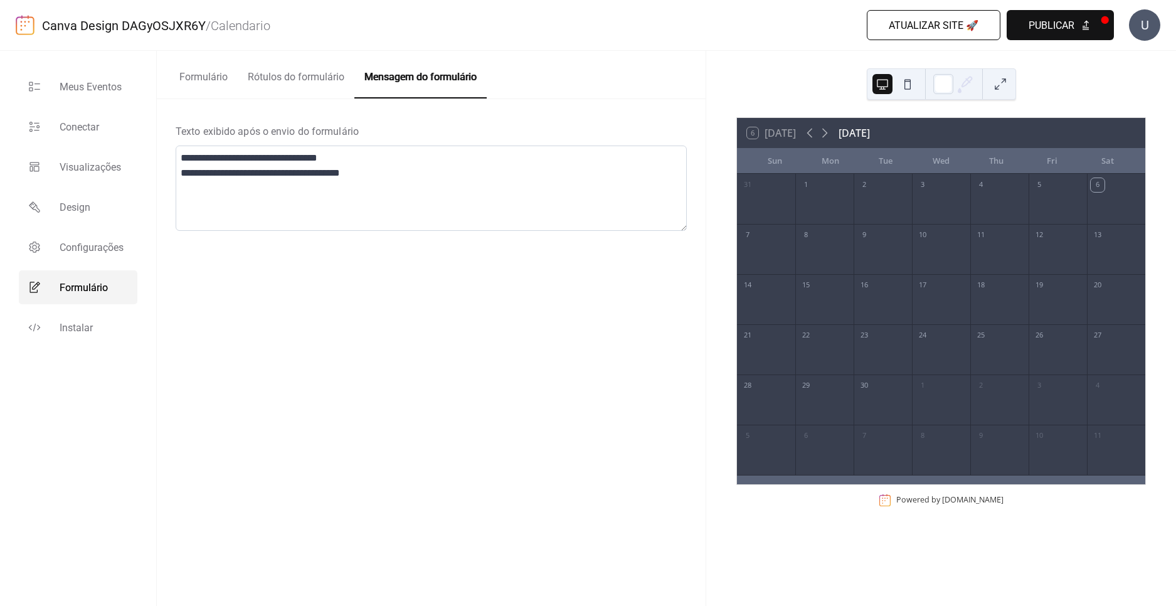
click at [587, 78] on div "Formulário Rótulos do formulário Mensagem do formulário" at bounding box center [431, 75] width 549 height 48
drag, startPoint x: 730, startPoint y: 117, endPoint x: 737, endPoint y: 114, distance: 7.3
click at [737, 115] on div "6 [DATE] [DATE] Sun Mon Tue Wed Thu Fri Sat 31 1 2 3 4 5 6 7 8 9 10 11 12 13 14…" at bounding box center [941, 328] width 470 height 555
click at [926, 24] on span "Atualizar site 🚀" at bounding box center [933, 25] width 90 height 15
click at [1080, 20] on button "Publicar" at bounding box center [1059, 25] width 107 height 30
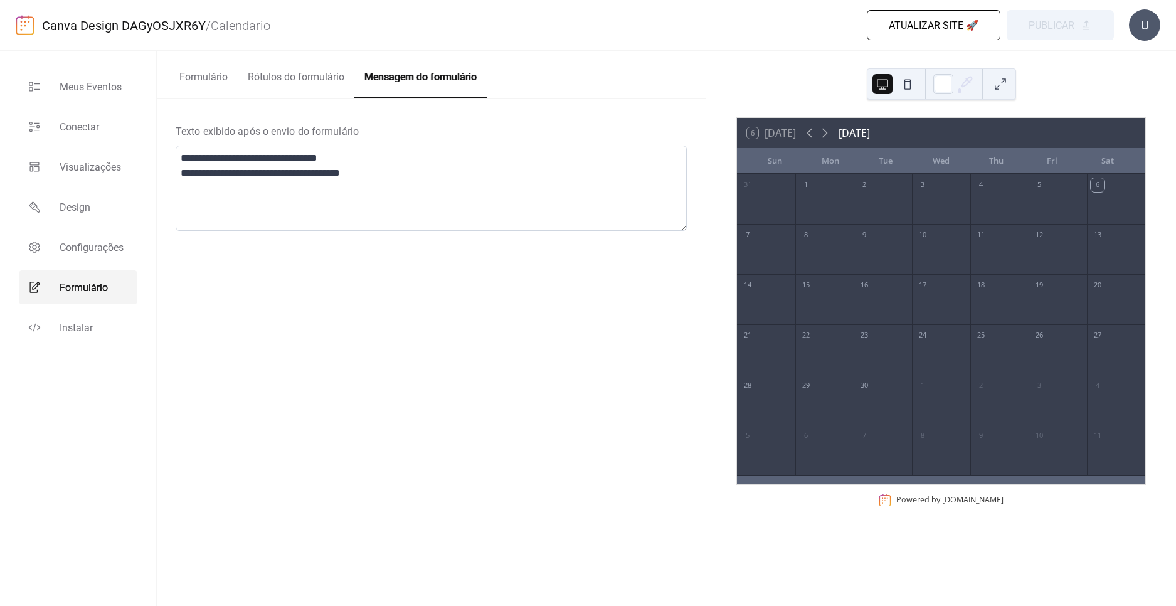
click at [981, 29] on button "Atualizar site 🚀" at bounding box center [933, 25] width 134 height 30
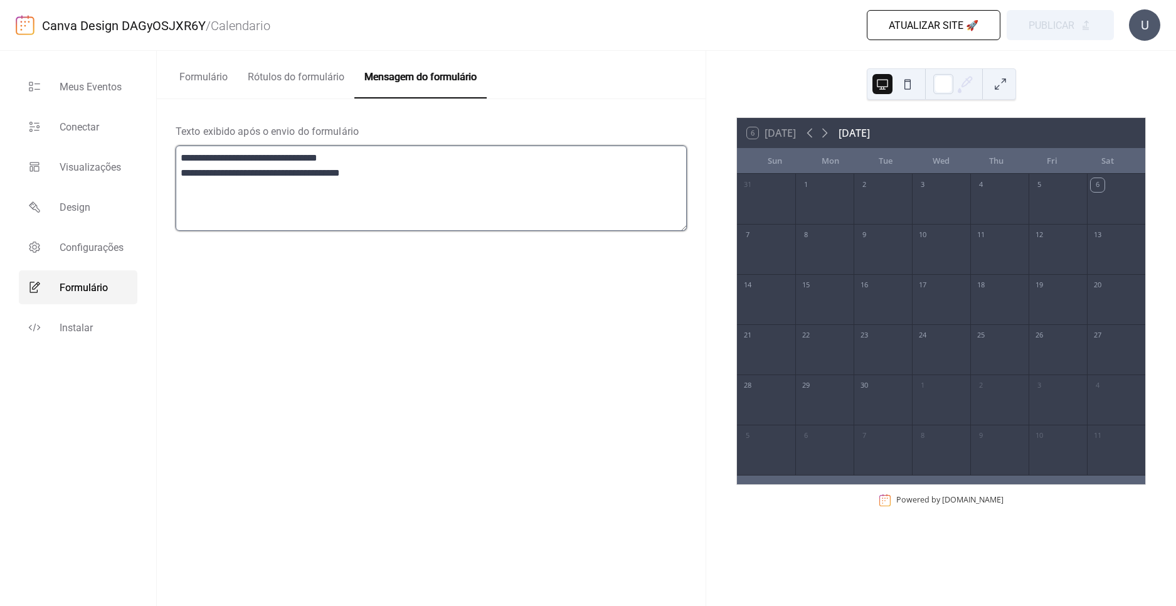
click at [377, 176] on textarea "**********" at bounding box center [431, 187] width 511 height 85
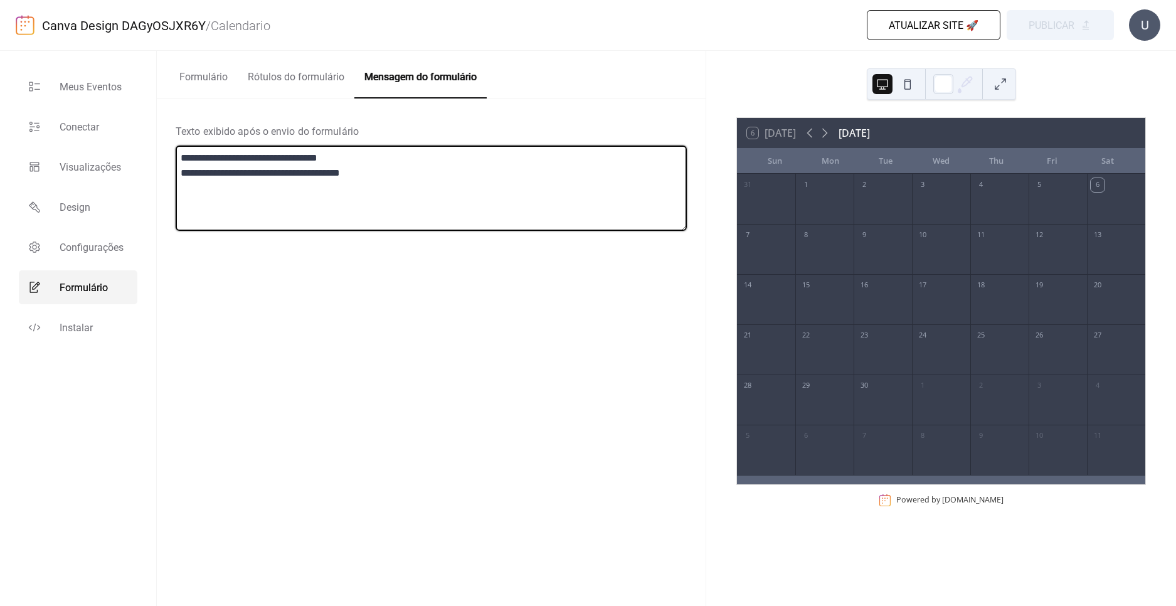
click at [315, 89] on button "Rótulos do formulário" at bounding box center [296, 74] width 117 height 46
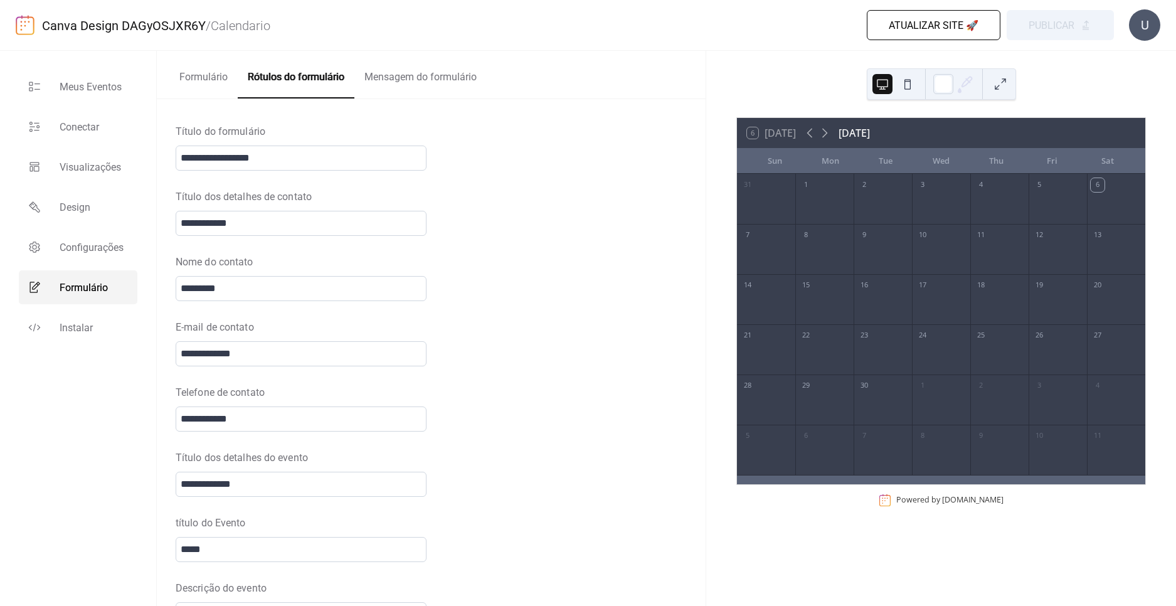
click at [184, 71] on button "Formulário" at bounding box center [203, 74] width 68 height 46
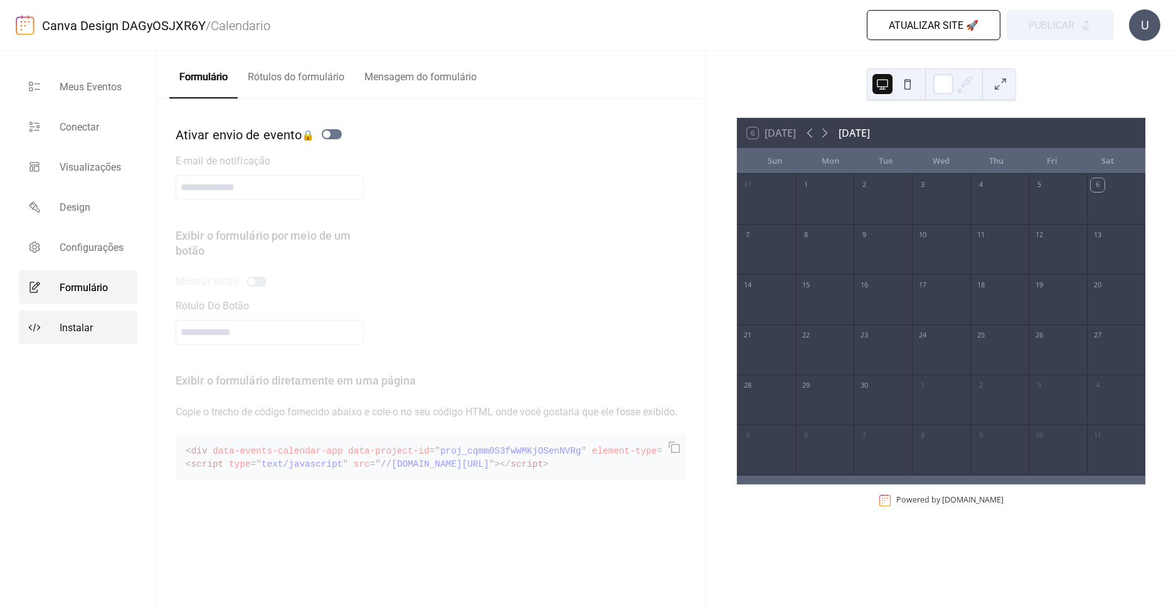
click at [84, 317] on link "Instalar" at bounding box center [78, 327] width 118 height 34
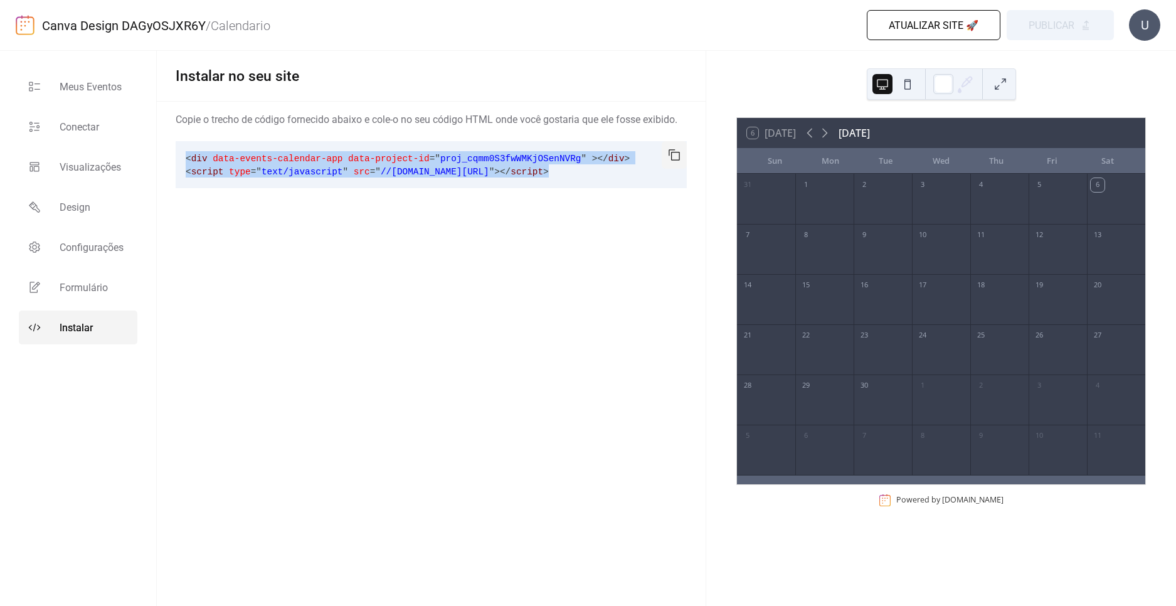
drag, startPoint x: 593, startPoint y: 171, endPoint x: 186, endPoint y: 152, distance: 407.4
click at [186, 152] on pre "< div data-events-calendar-app data-project-id = " proj_cqmm0S3fwWMKjOSenNVRg "…" at bounding box center [421, 164] width 491 height 47
drag, startPoint x: 674, startPoint y: 159, endPoint x: 705, endPoint y: 147, distance: 32.7
click at [675, 159] on button "button" at bounding box center [673, 155] width 25 height 28
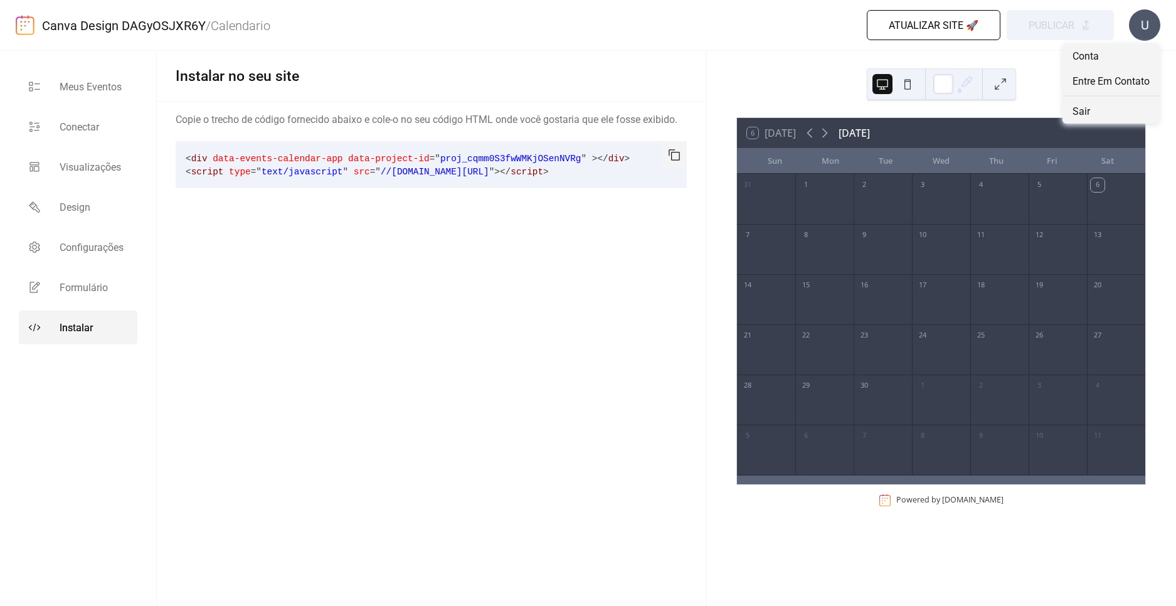
click at [1148, 16] on div "U" at bounding box center [1144, 24] width 31 height 31
